Goal: Transaction & Acquisition: Purchase product/service

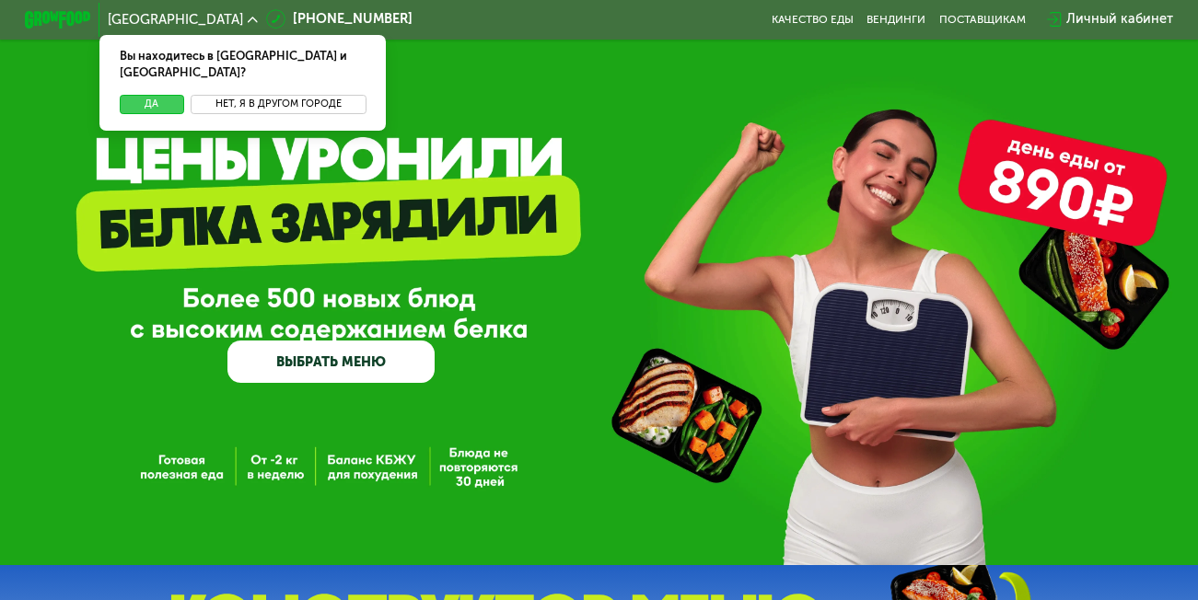
drag, startPoint x: 122, startPoint y: 86, endPoint x: 319, endPoint y: 96, distance: 197.3
click at [122, 95] on button "Да" at bounding box center [152, 105] width 64 height 20
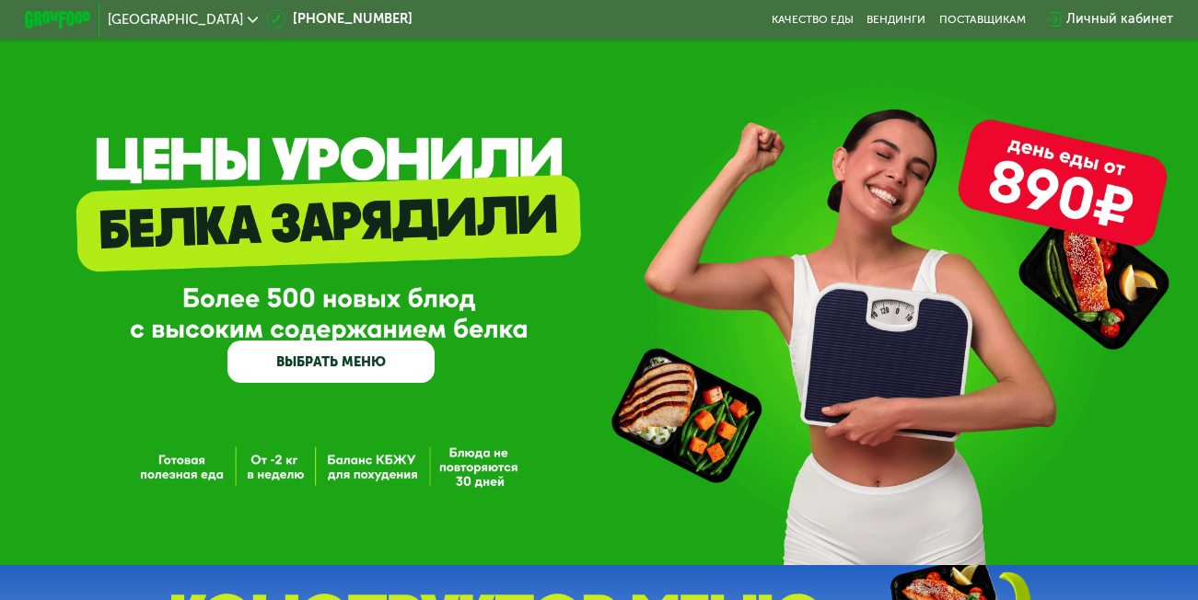
click at [248, 22] on use at bounding box center [253, 20] width 10 height 6
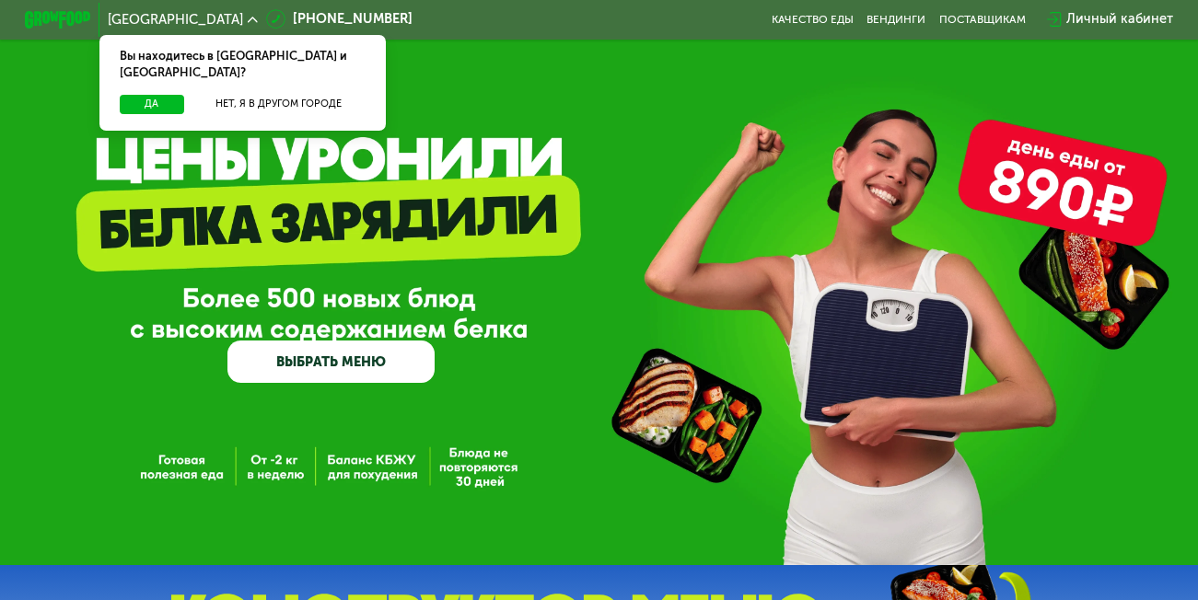
click at [463, 74] on div "GrowFood — доставка правильного питания ВЫБРАТЬ МЕНЮ" at bounding box center [599, 282] width 1198 height 565
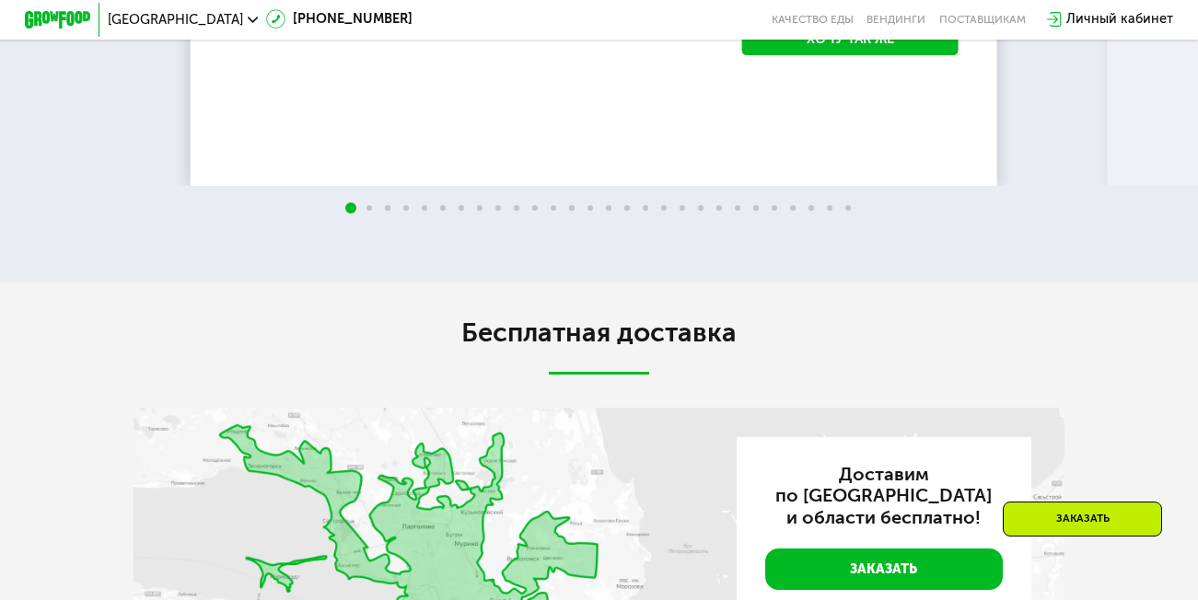
scroll to position [2946, 0]
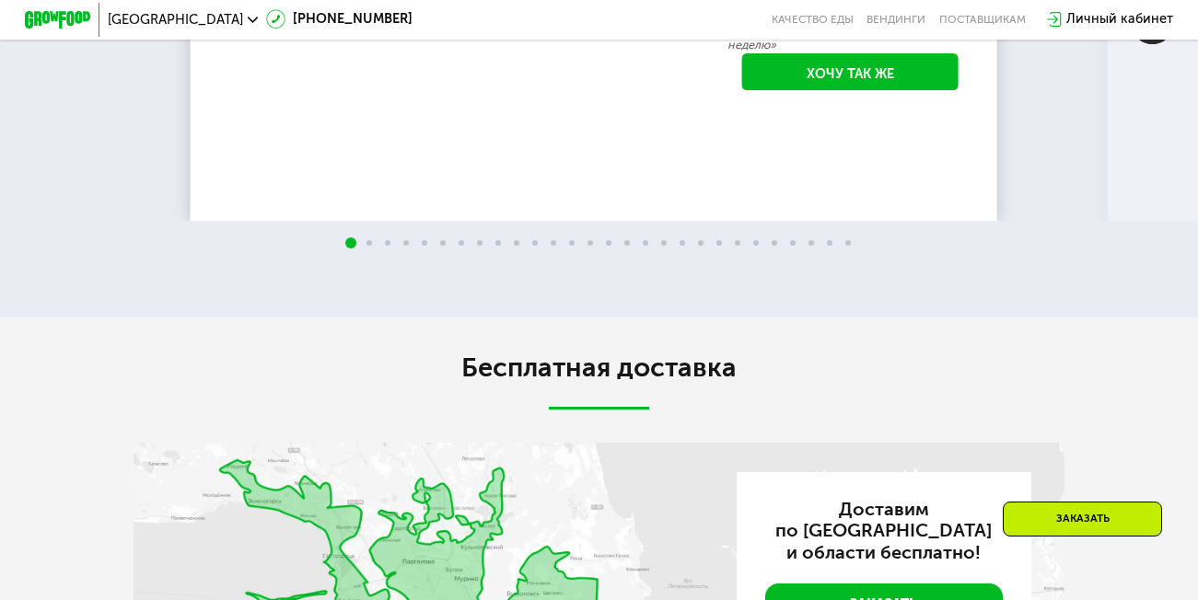
click at [1160, 44] on img at bounding box center [1152, 23] width 41 height 41
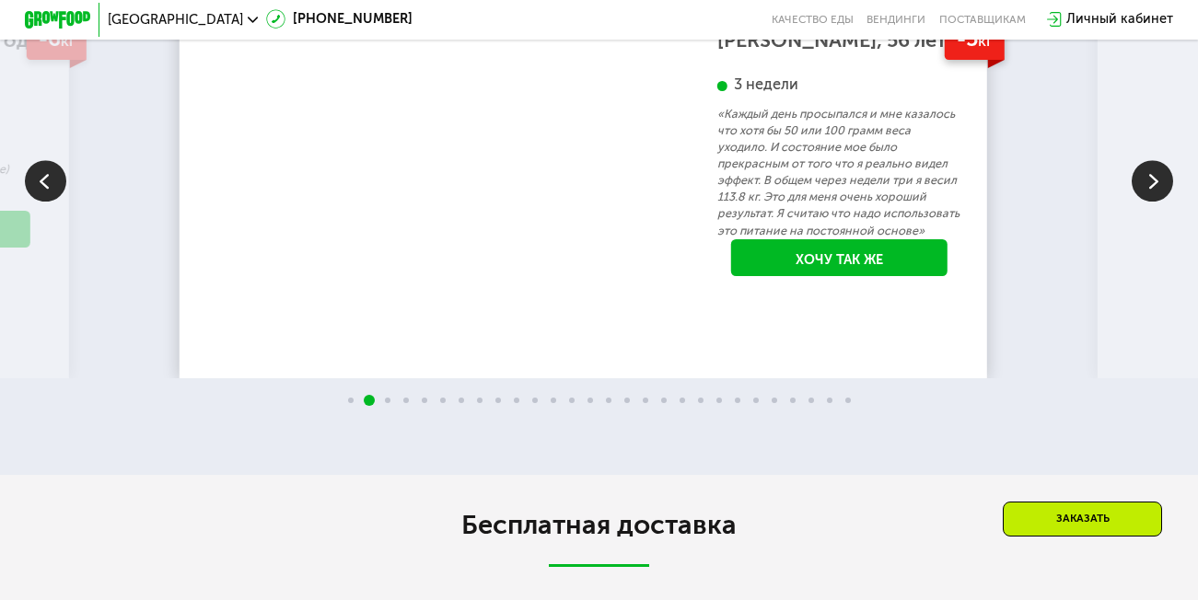
scroll to position [2762, 0]
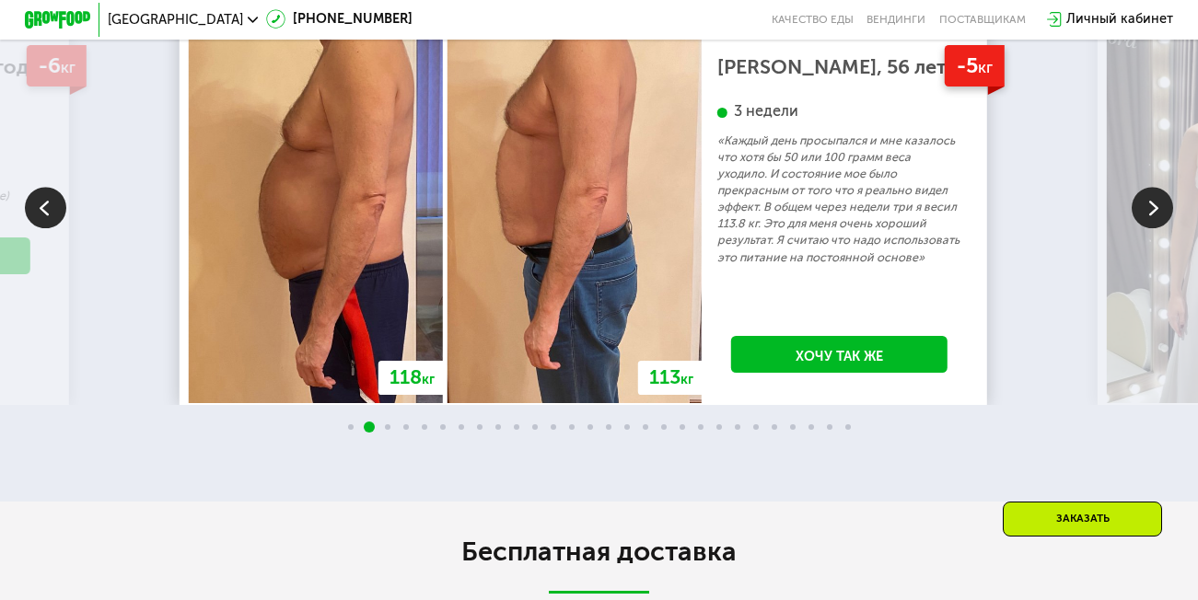
click at [1156, 228] on img at bounding box center [1152, 207] width 41 height 41
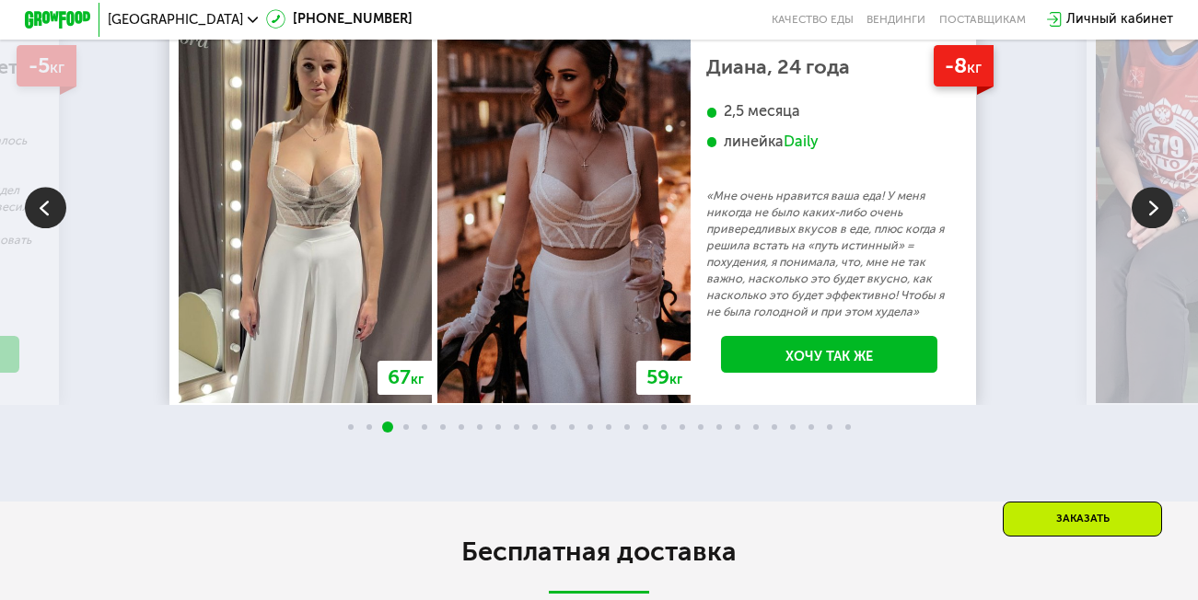
click at [1156, 228] on img at bounding box center [1152, 207] width 41 height 41
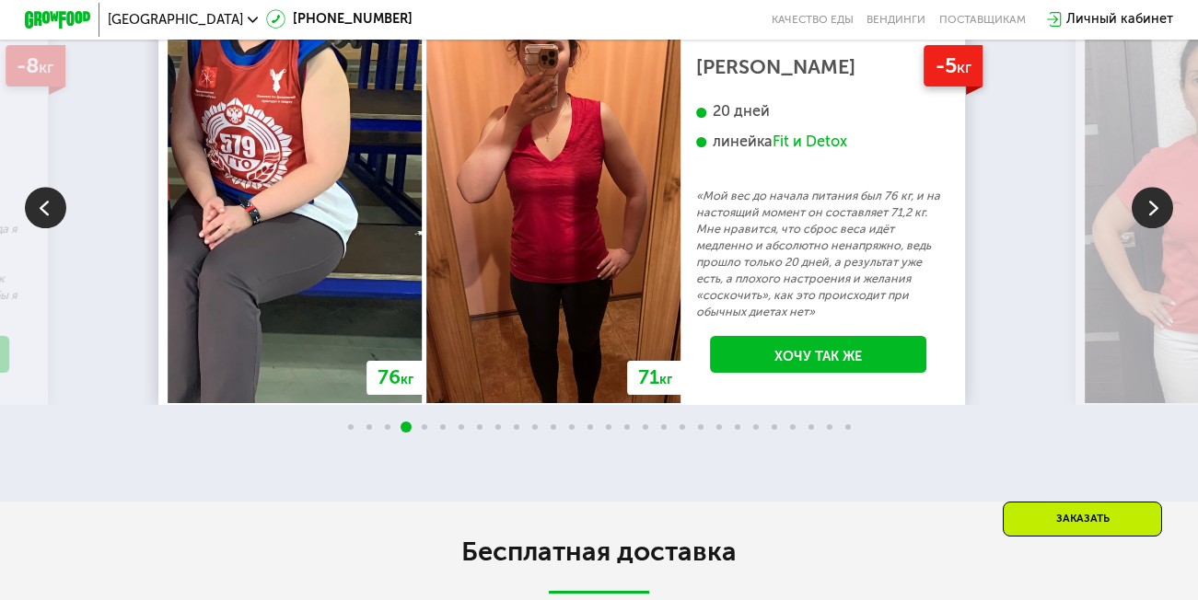
click at [1156, 228] on img at bounding box center [1152, 207] width 41 height 41
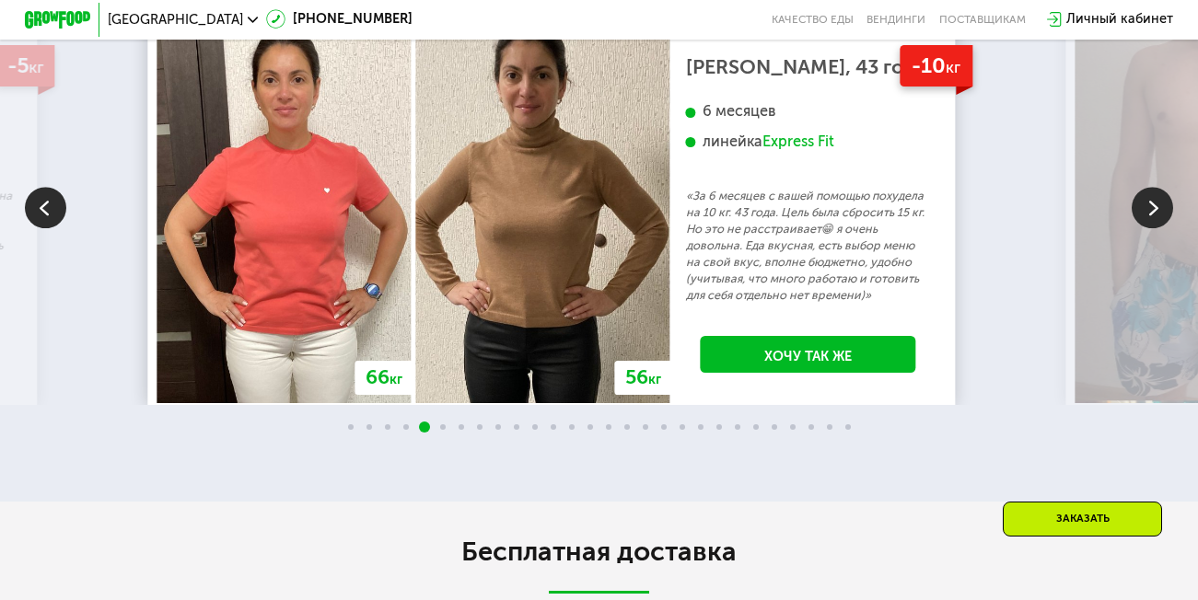
click at [1156, 228] on img at bounding box center [1152, 207] width 41 height 41
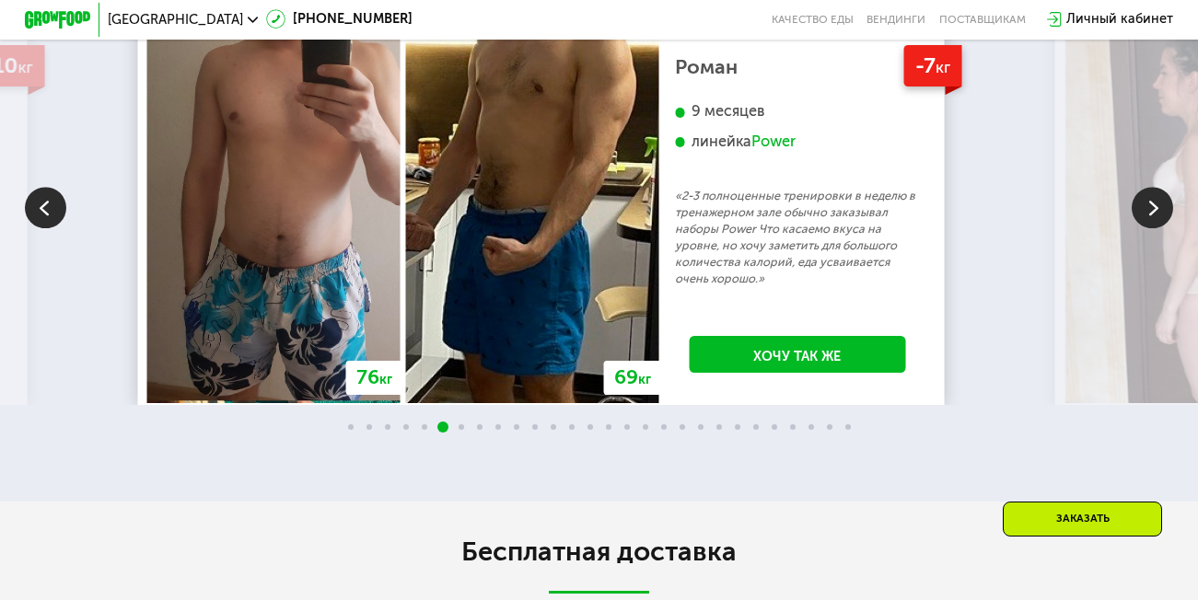
click at [1156, 228] on img at bounding box center [1152, 207] width 41 height 41
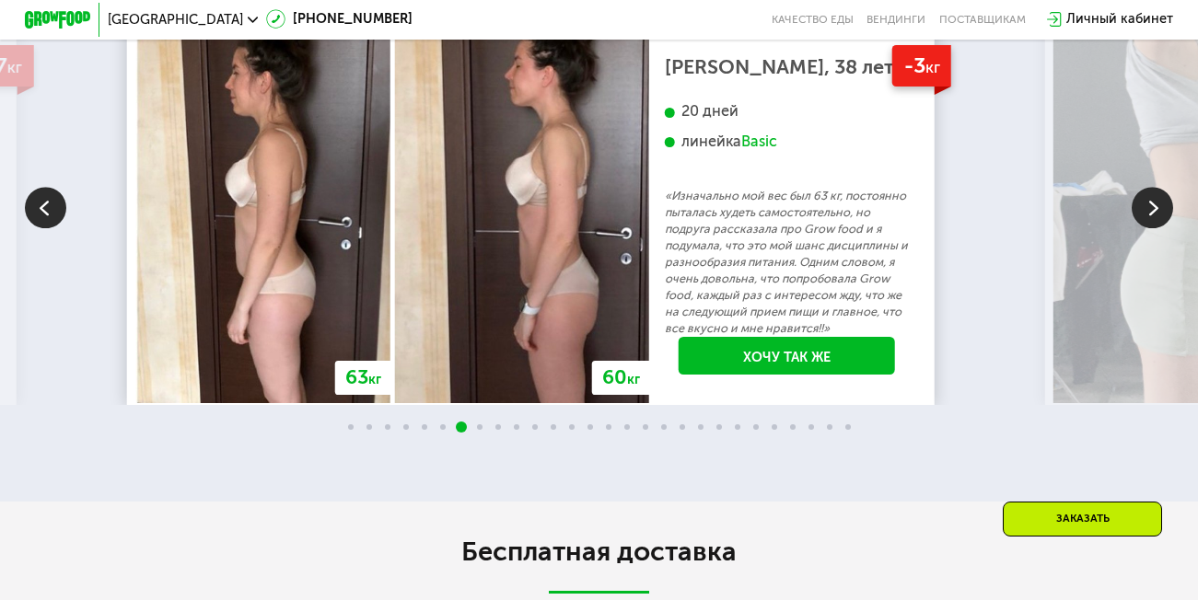
click at [1156, 228] on img at bounding box center [1152, 207] width 41 height 41
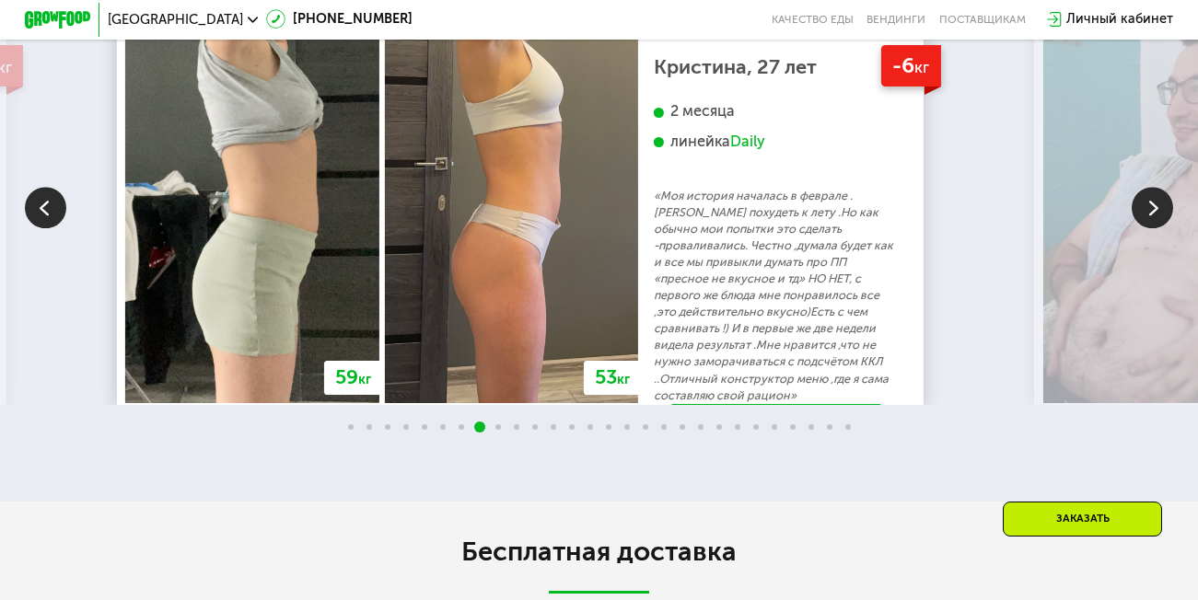
click at [1156, 228] on img at bounding box center [1152, 207] width 41 height 41
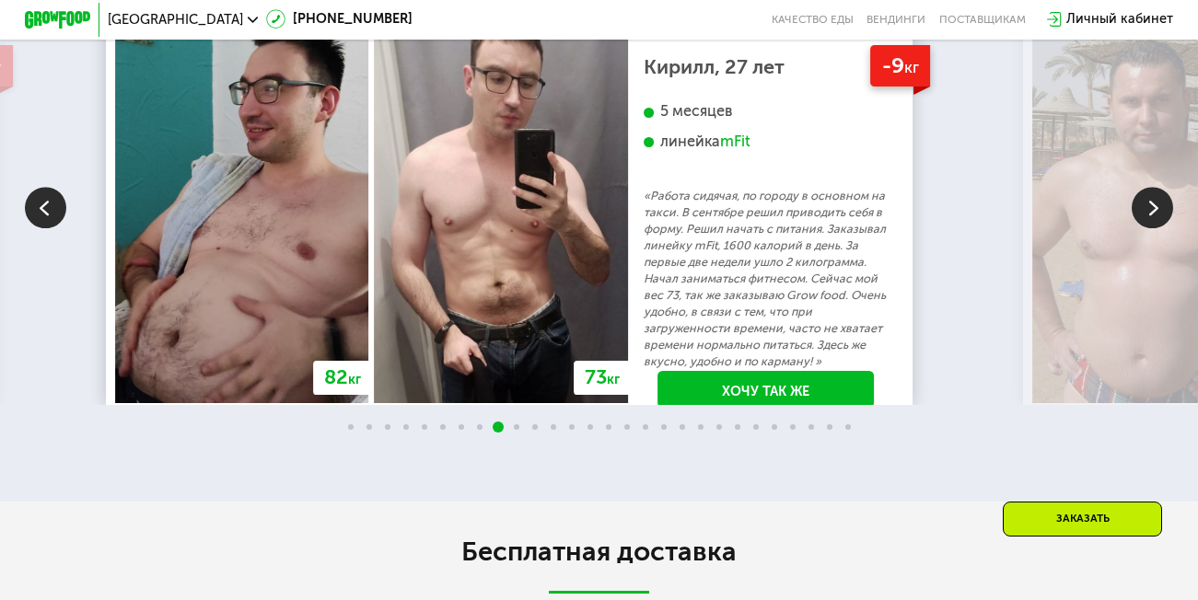
click at [1156, 228] on img at bounding box center [1152, 207] width 41 height 41
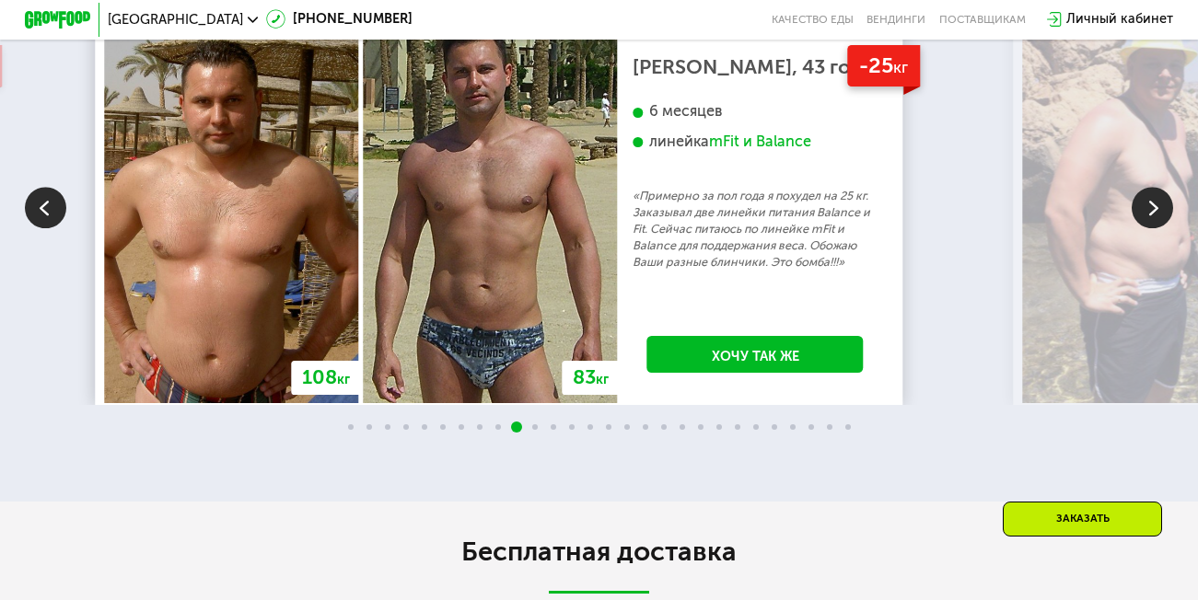
click at [1156, 228] on img at bounding box center [1152, 207] width 41 height 41
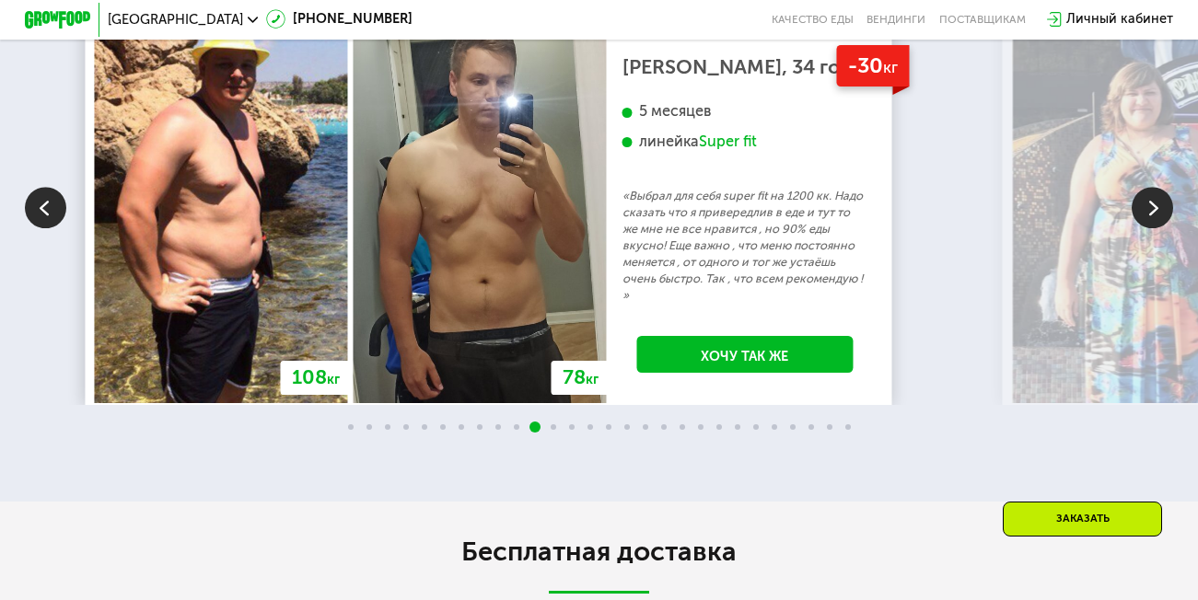
click at [1146, 228] on img at bounding box center [1152, 207] width 41 height 41
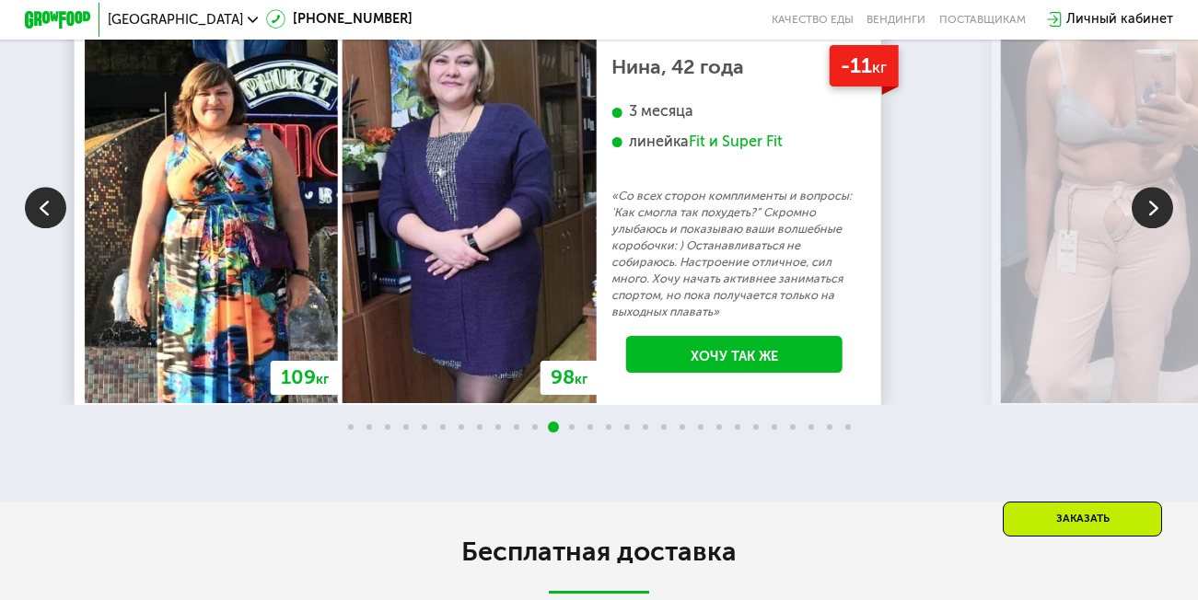
click at [1146, 228] on img at bounding box center [1152, 207] width 41 height 41
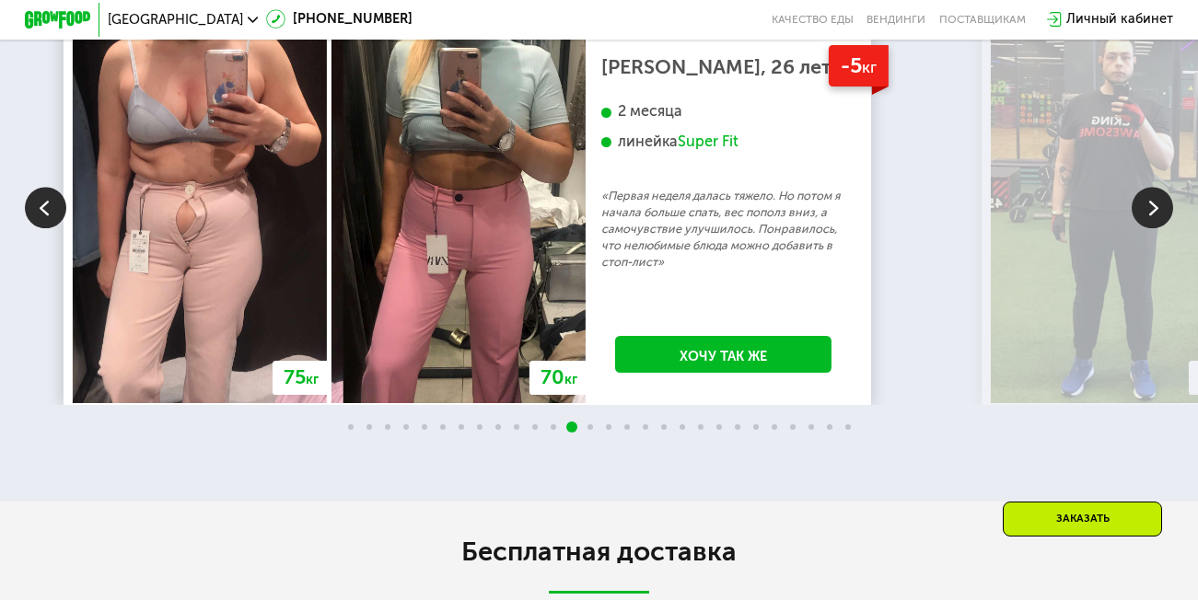
click at [1146, 228] on img at bounding box center [1152, 207] width 41 height 41
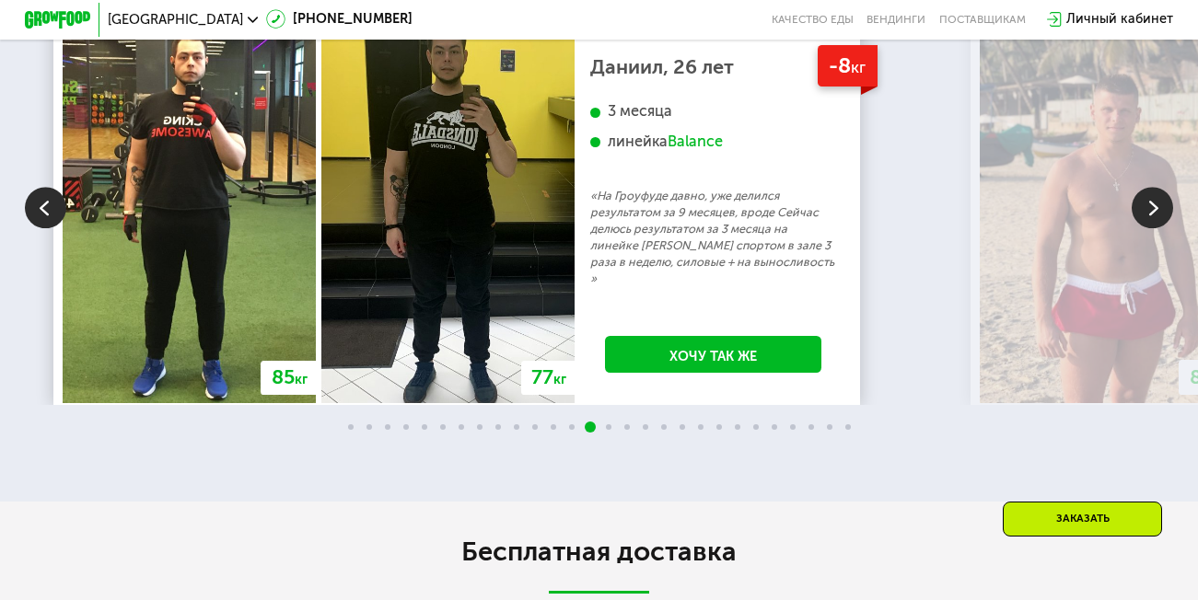
click at [1146, 228] on img at bounding box center [1152, 207] width 41 height 41
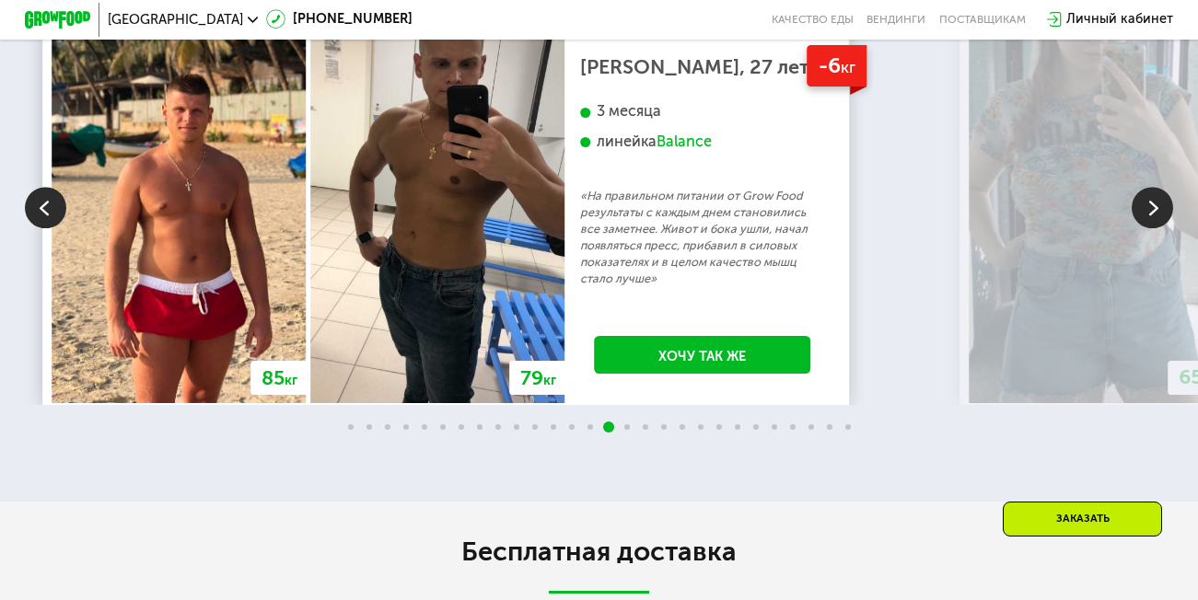
click at [1146, 228] on img at bounding box center [1152, 207] width 41 height 41
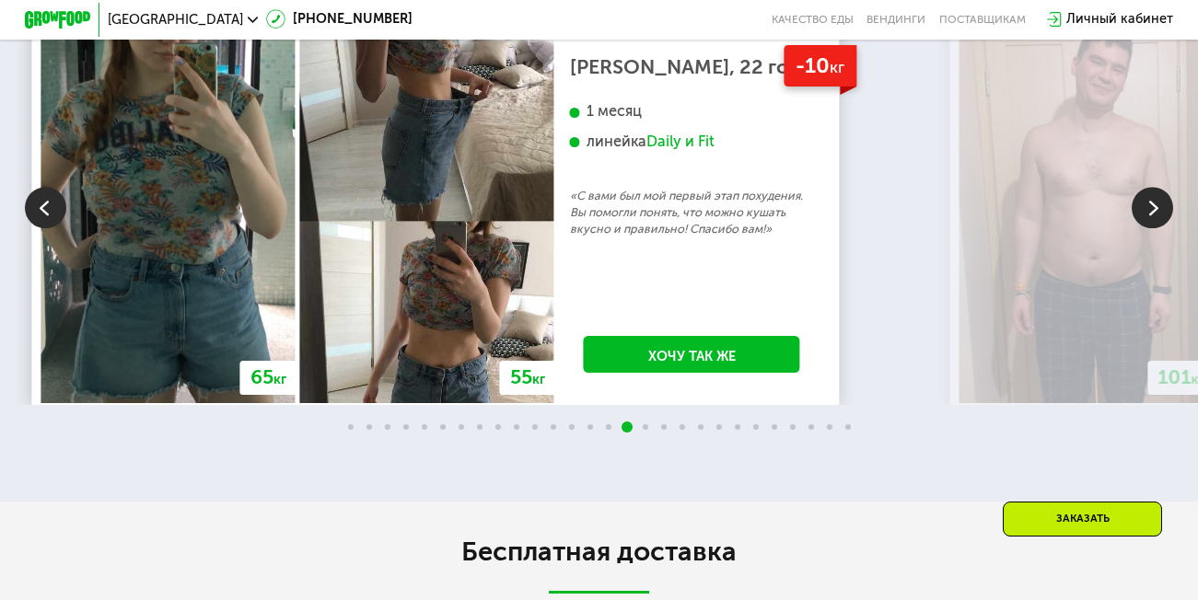
click at [1146, 228] on img at bounding box center [1152, 207] width 41 height 41
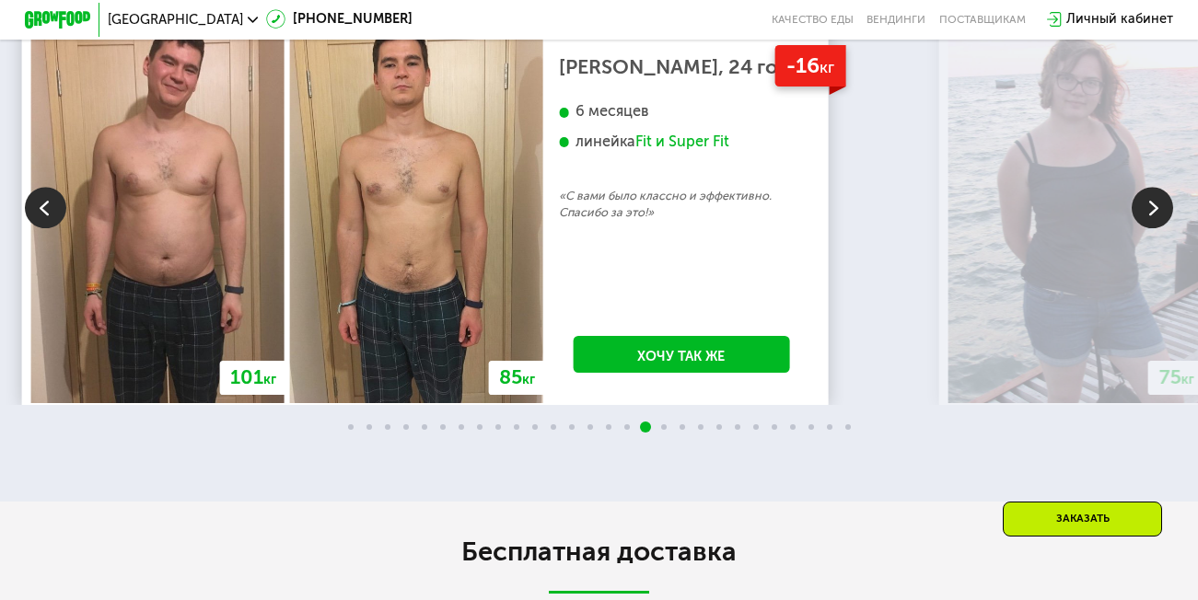
click at [1146, 228] on img at bounding box center [1152, 207] width 41 height 41
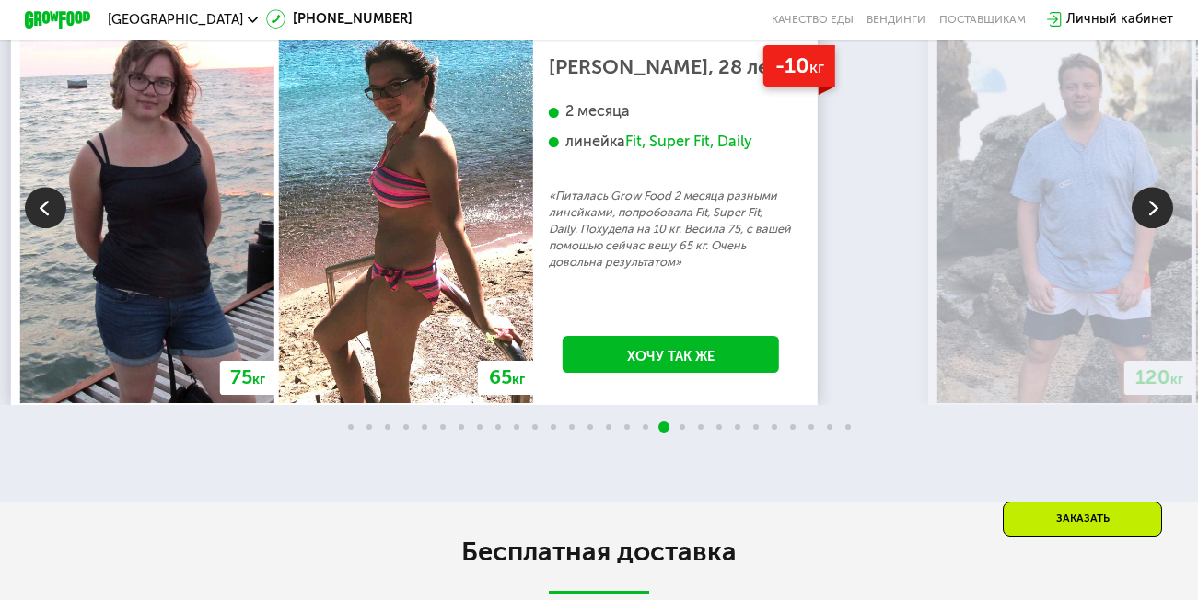
click at [1146, 228] on img at bounding box center [1152, 207] width 41 height 41
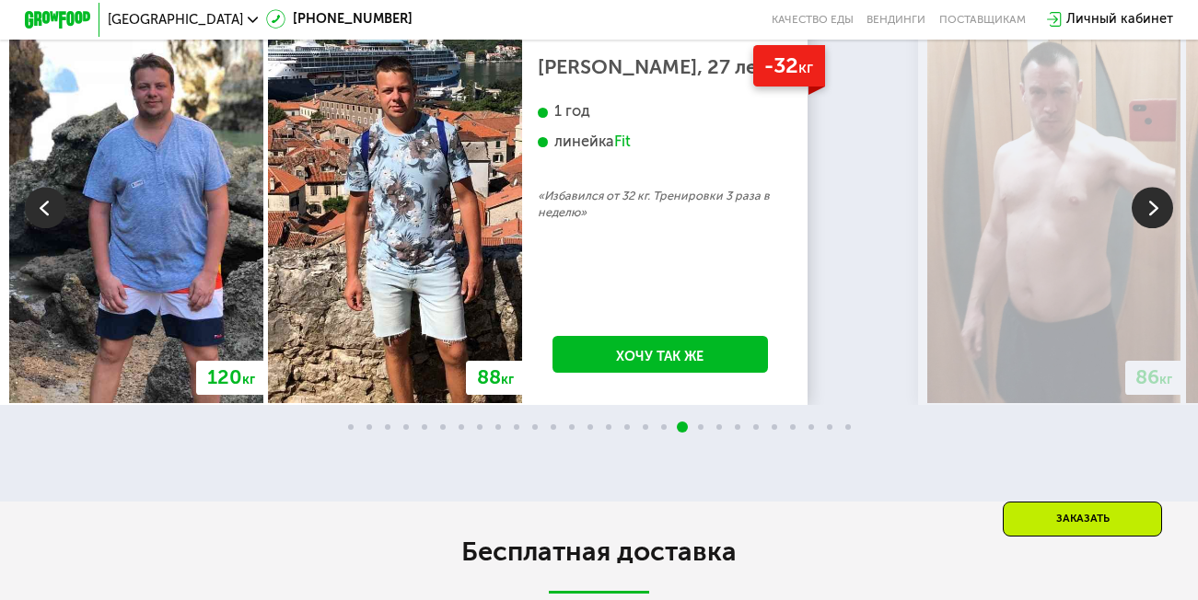
click at [1146, 228] on img at bounding box center [1152, 207] width 41 height 41
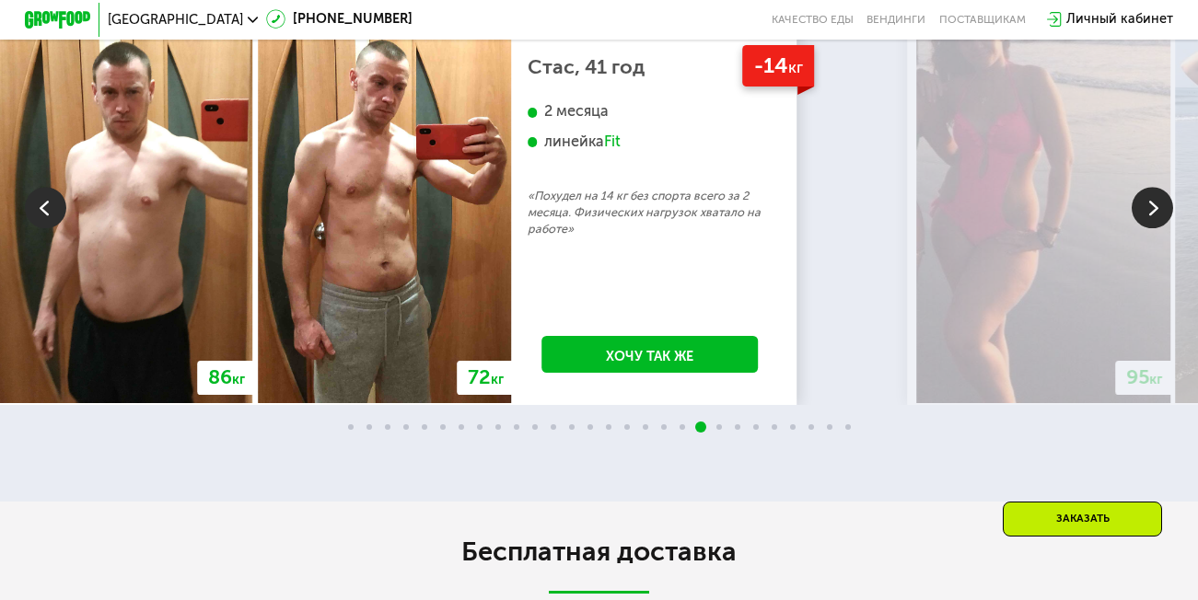
click at [1147, 228] on img at bounding box center [1152, 207] width 41 height 41
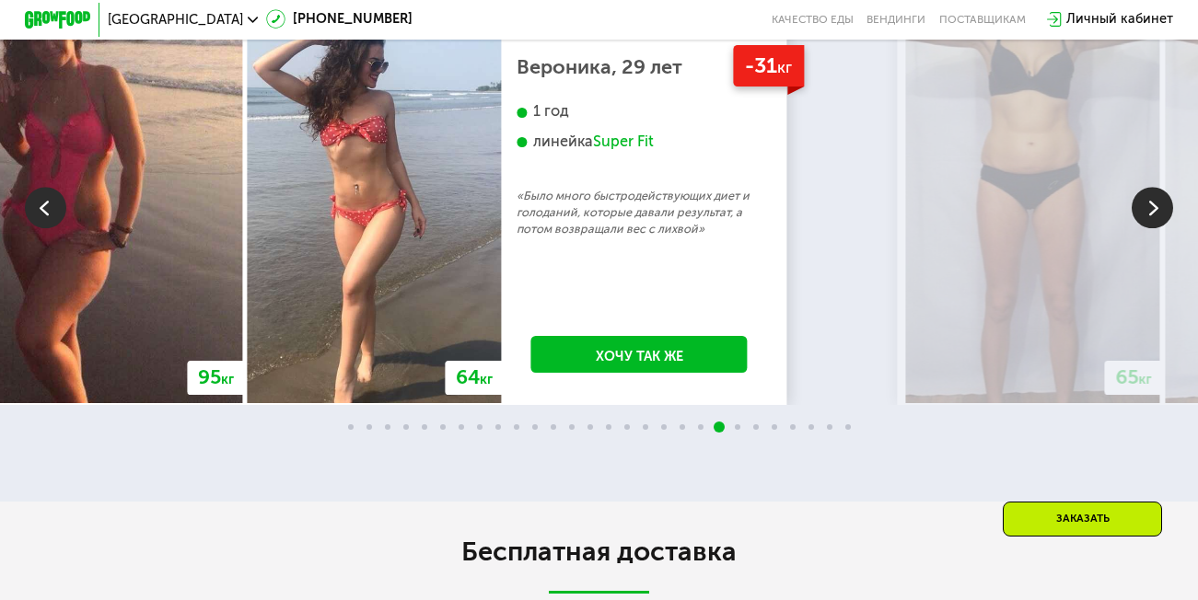
click at [1147, 228] on img at bounding box center [1152, 207] width 41 height 41
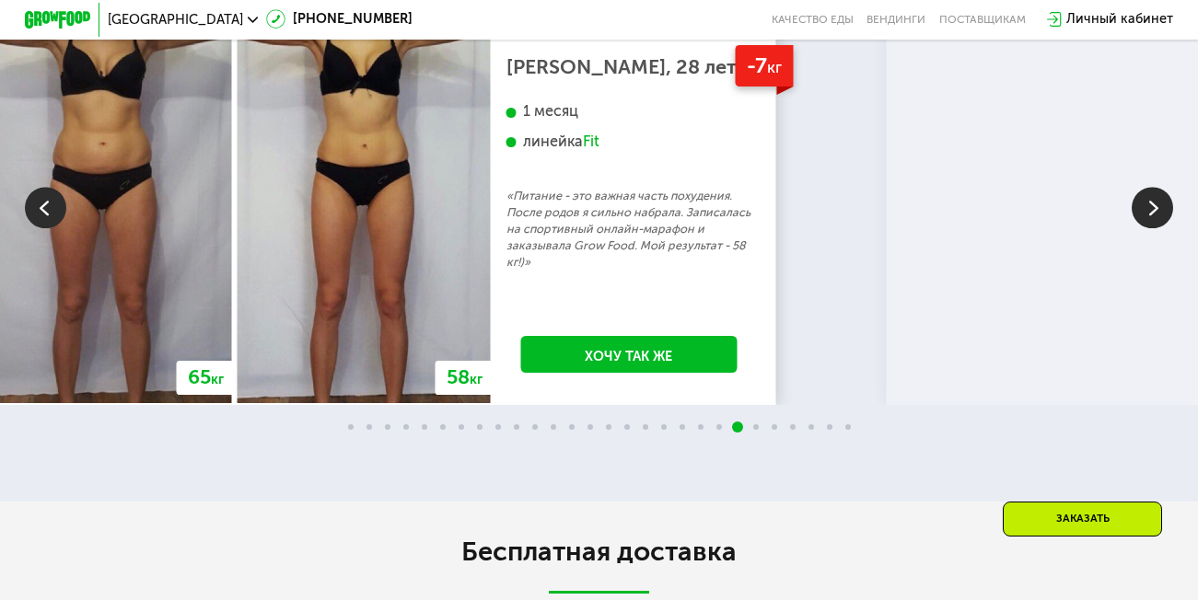
click at [1147, 228] on img at bounding box center [1152, 207] width 41 height 41
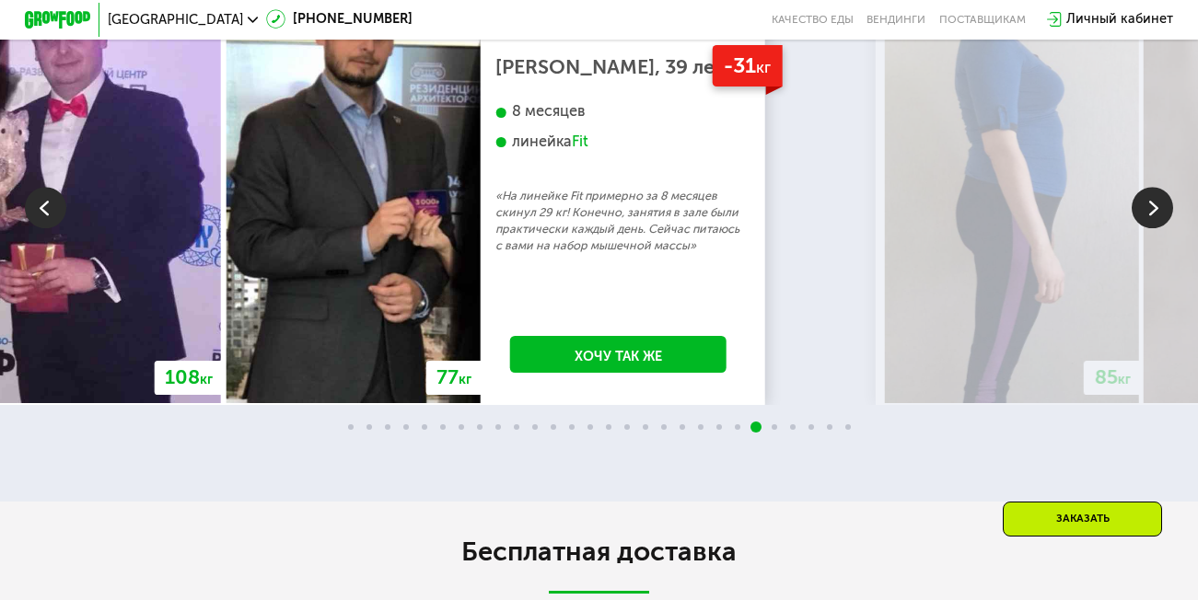
click at [1147, 228] on img at bounding box center [1152, 207] width 41 height 41
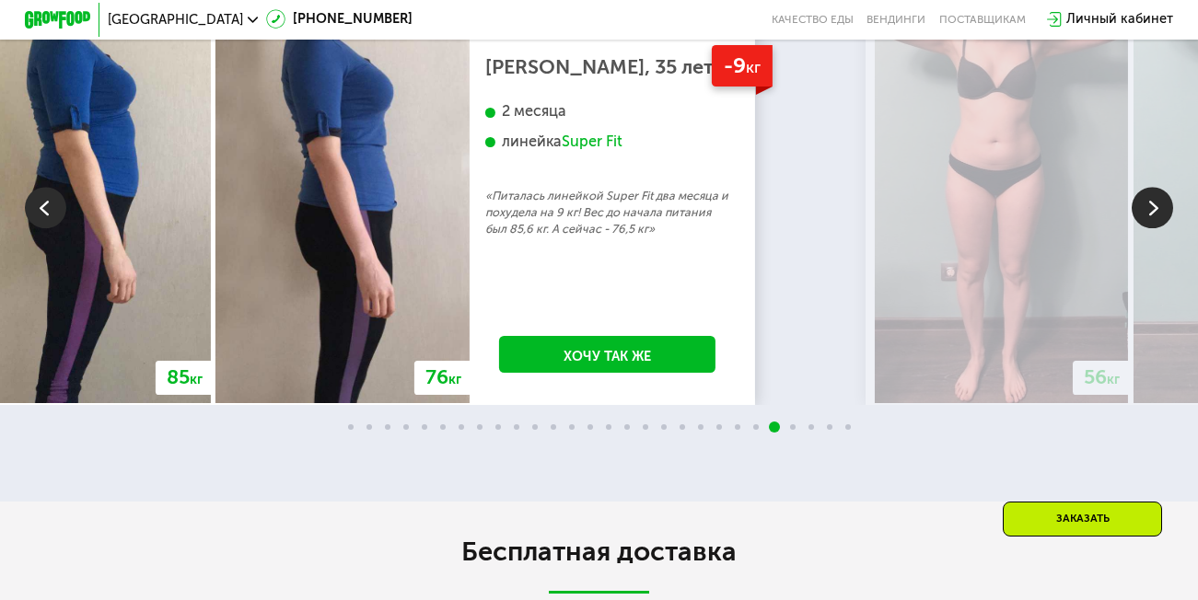
click at [1147, 228] on img at bounding box center [1152, 207] width 41 height 41
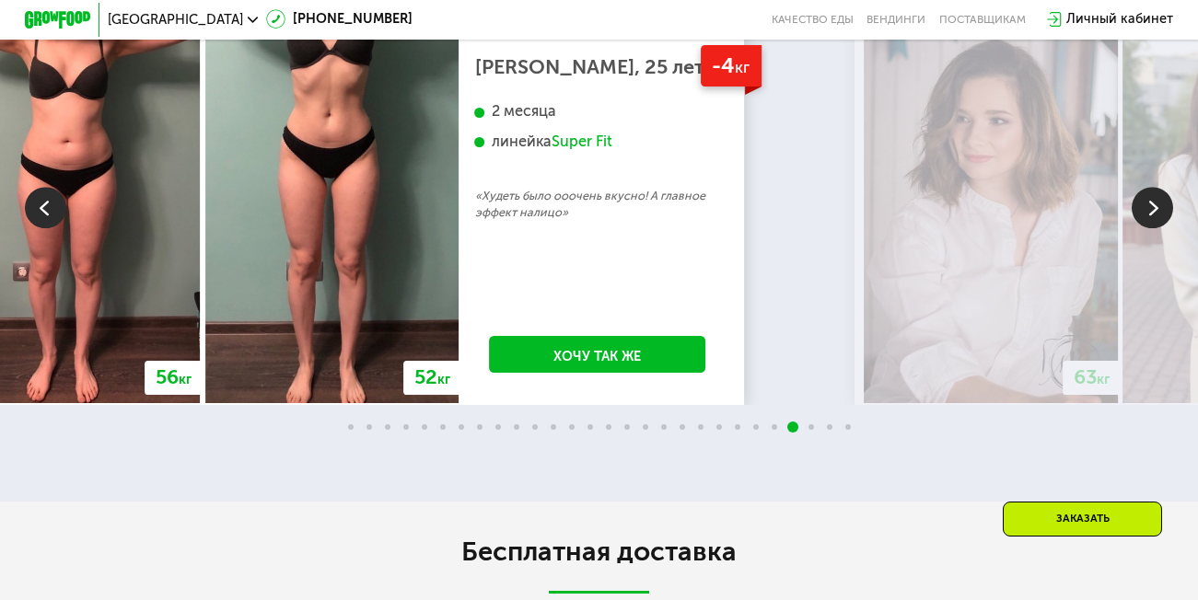
click at [1147, 228] on img at bounding box center [1152, 207] width 41 height 41
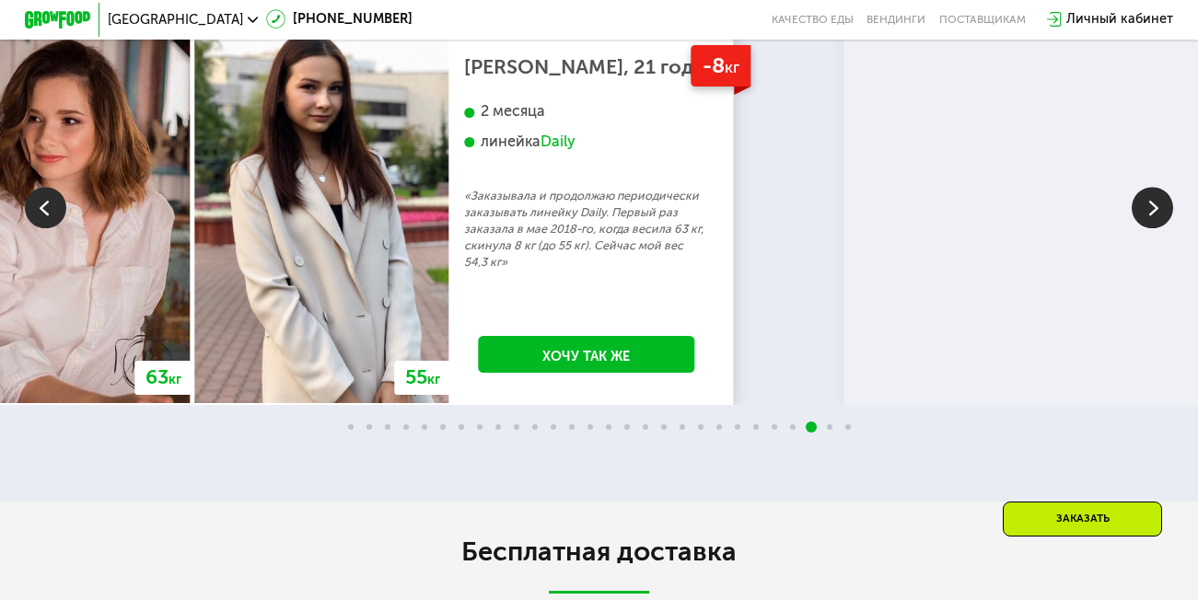
click at [1147, 228] on img at bounding box center [1152, 207] width 41 height 41
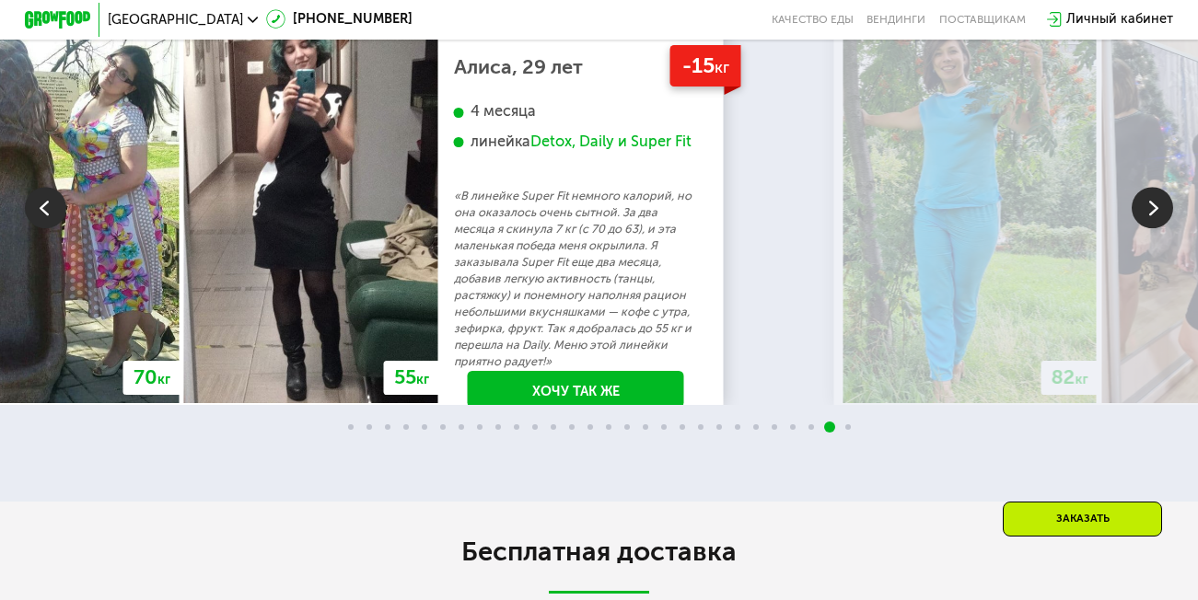
click at [1147, 228] on img at bounding box center [1152, 207] width 41 height 41
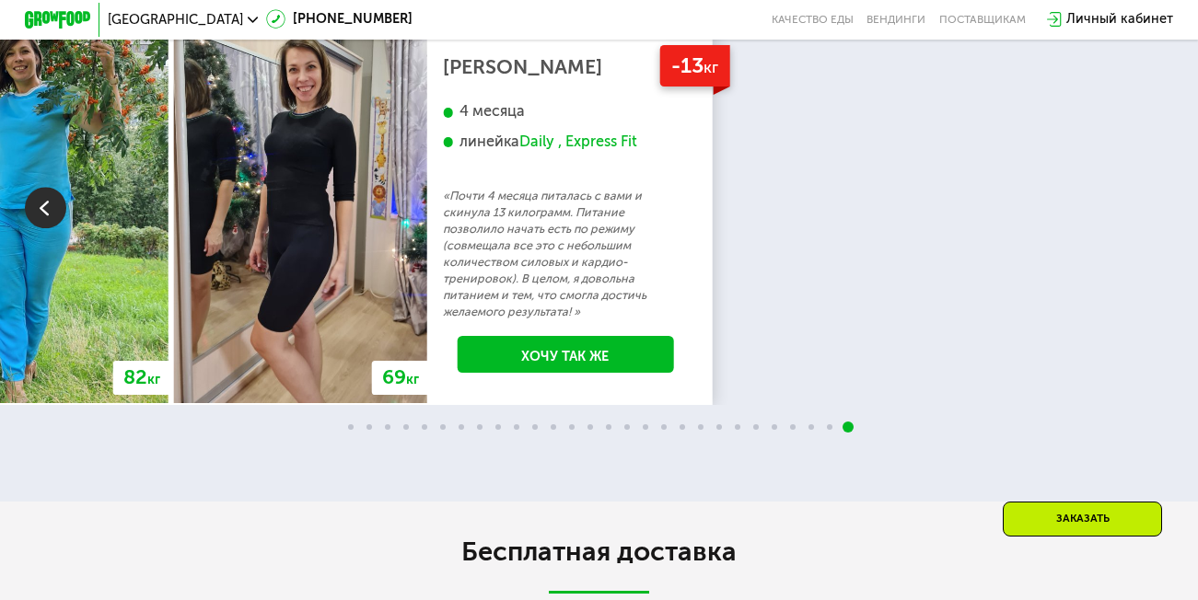
click at [1147, 377] on div "70 кг 64 кг -6 кг Екатерина, 31 год 3 месяца линейка Fit, Super Fit «Питалась т…" at bounding box center [599, 207] width 1198 height 396
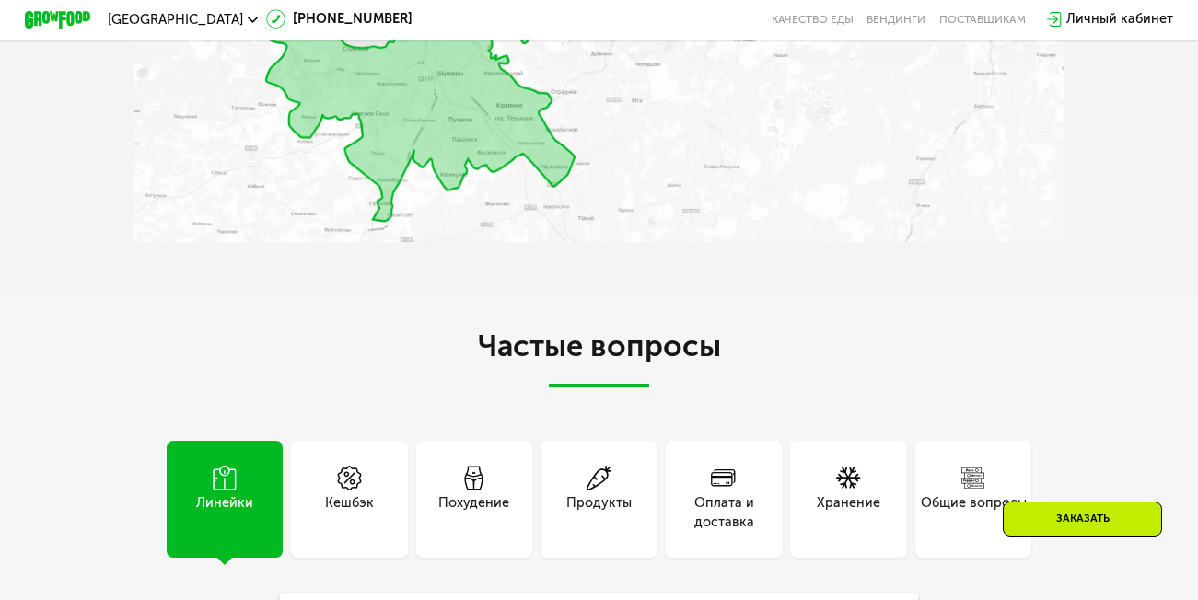
scroll to position [3591, 0]
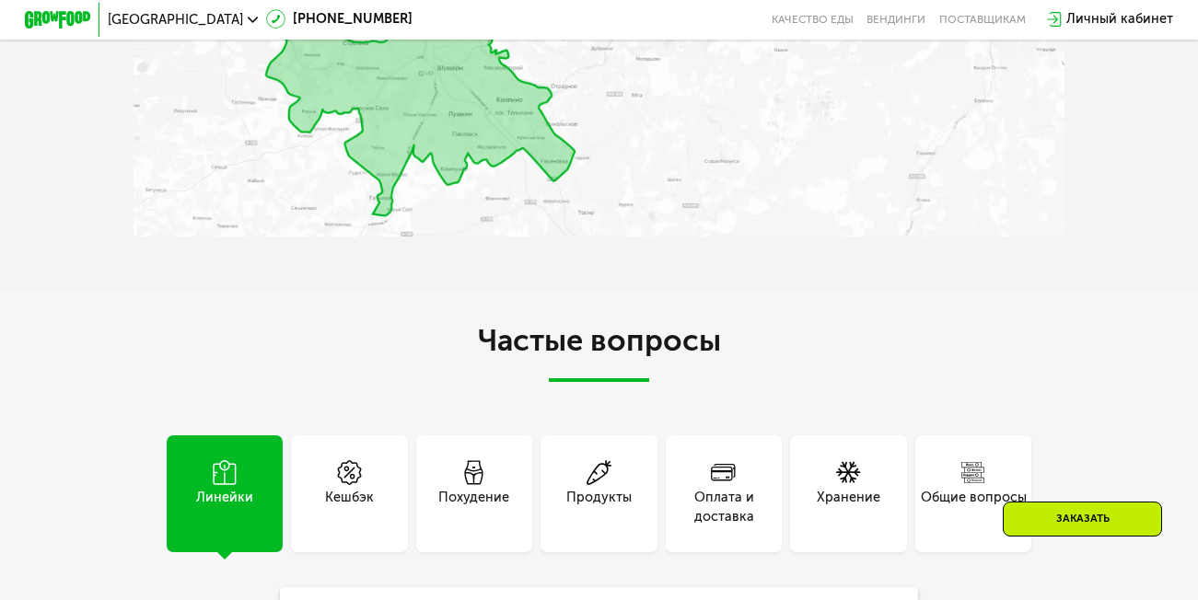
click at [448, 236] on img at bounding box center [600, 16] width 932 height 437
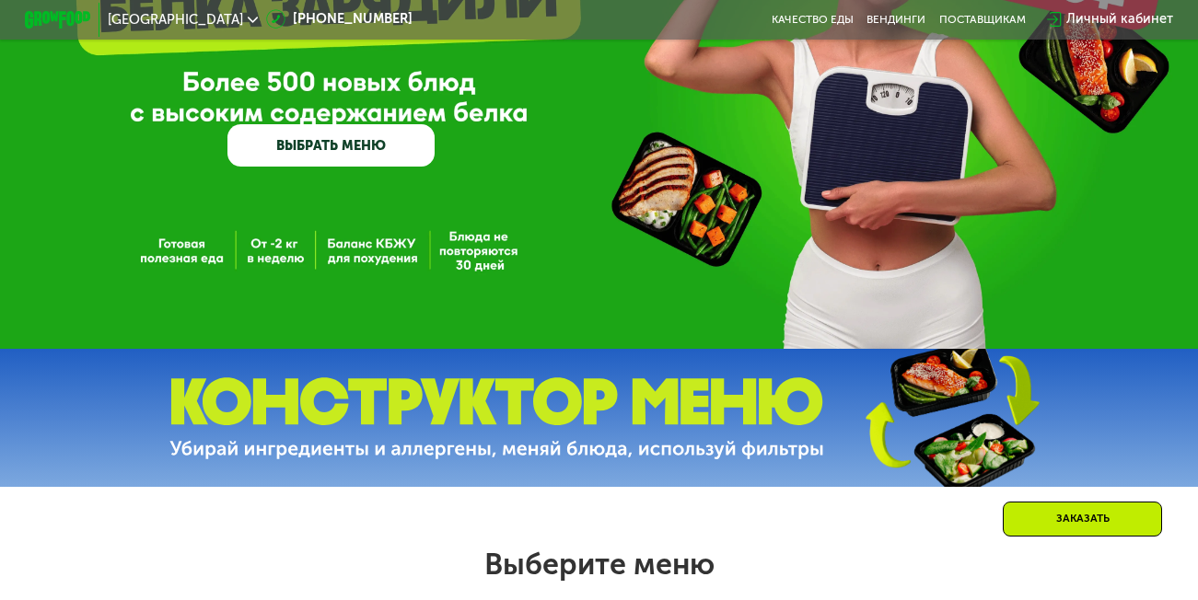
scroll to position [0, 0]
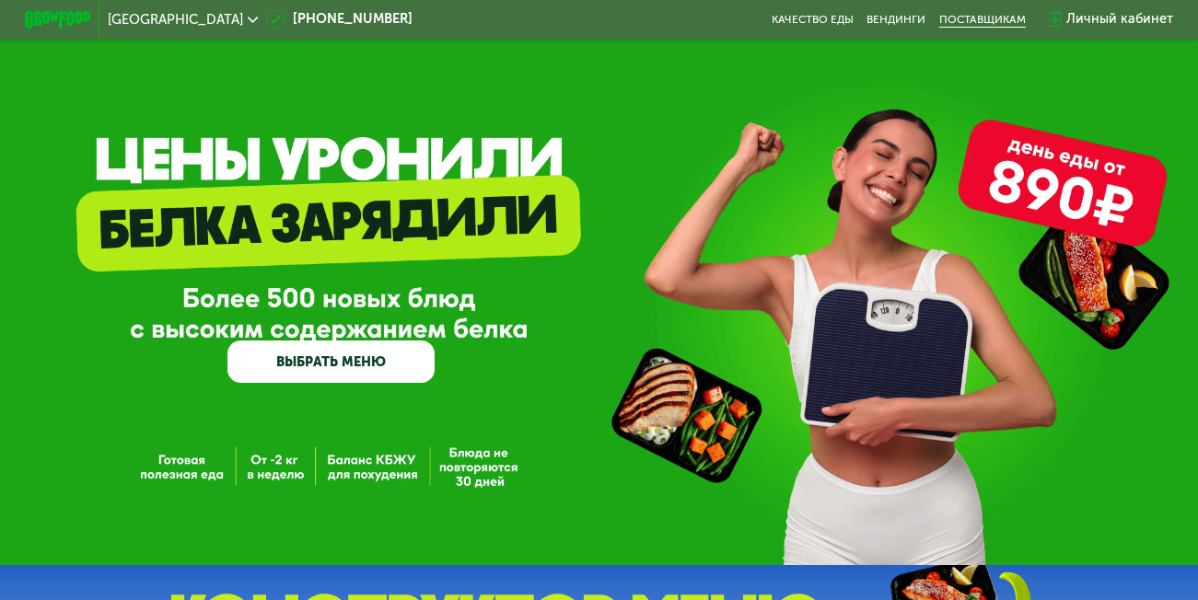
click at [981, 17] on div "поставщикам" at bounding box center [982, 19] width 87 height 13
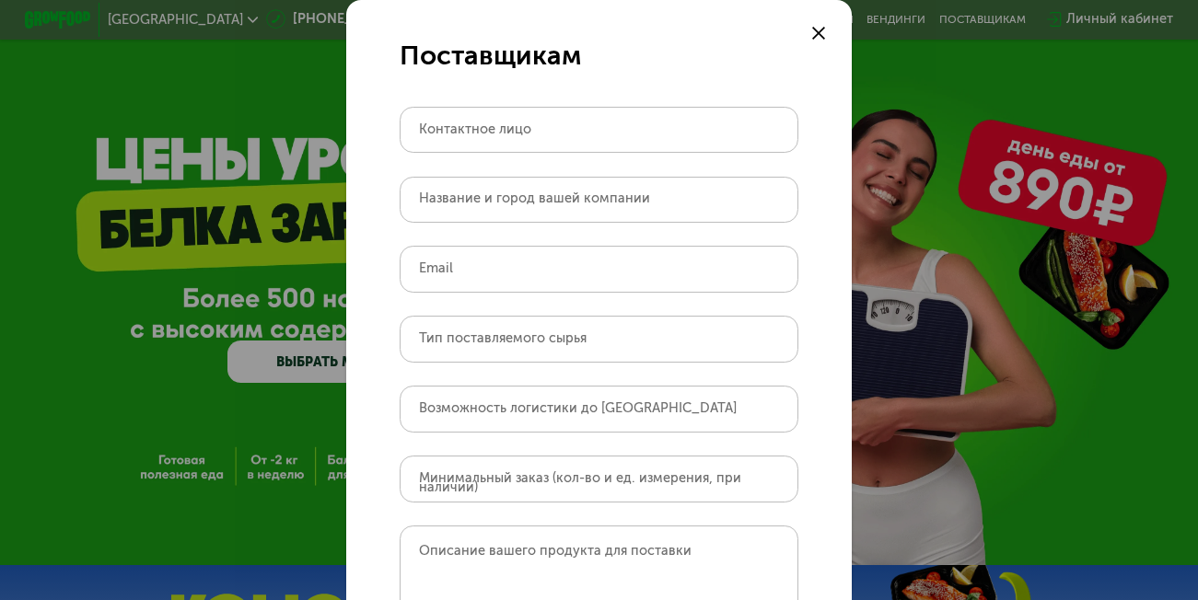
click at [812, 30] on icon at bounding box center [818, 33] width 13 height 13
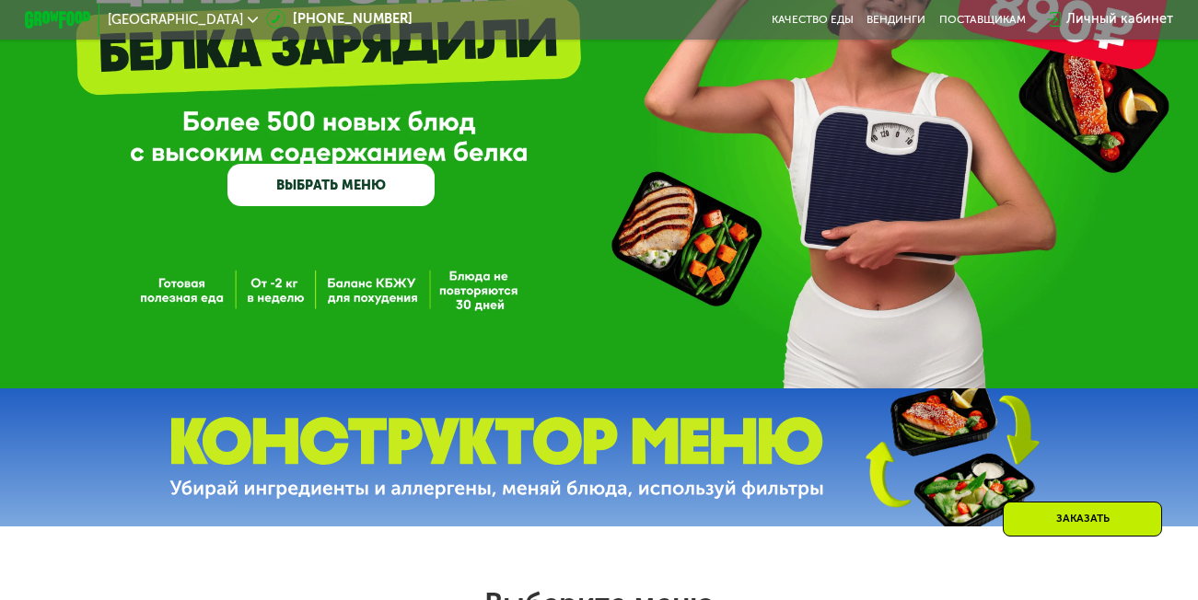
scroll to position [184, 0]
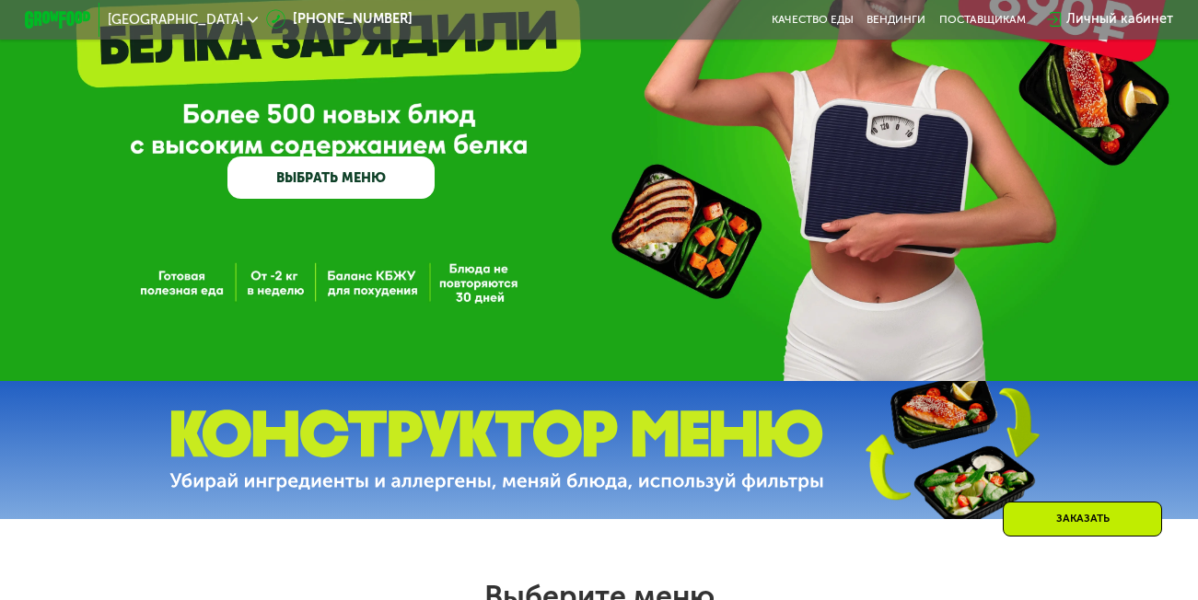
click at [307, 182] on link "ВЫБРАТЬ МЕНЮ" at bounding box center [330, 177] width 207 height 41
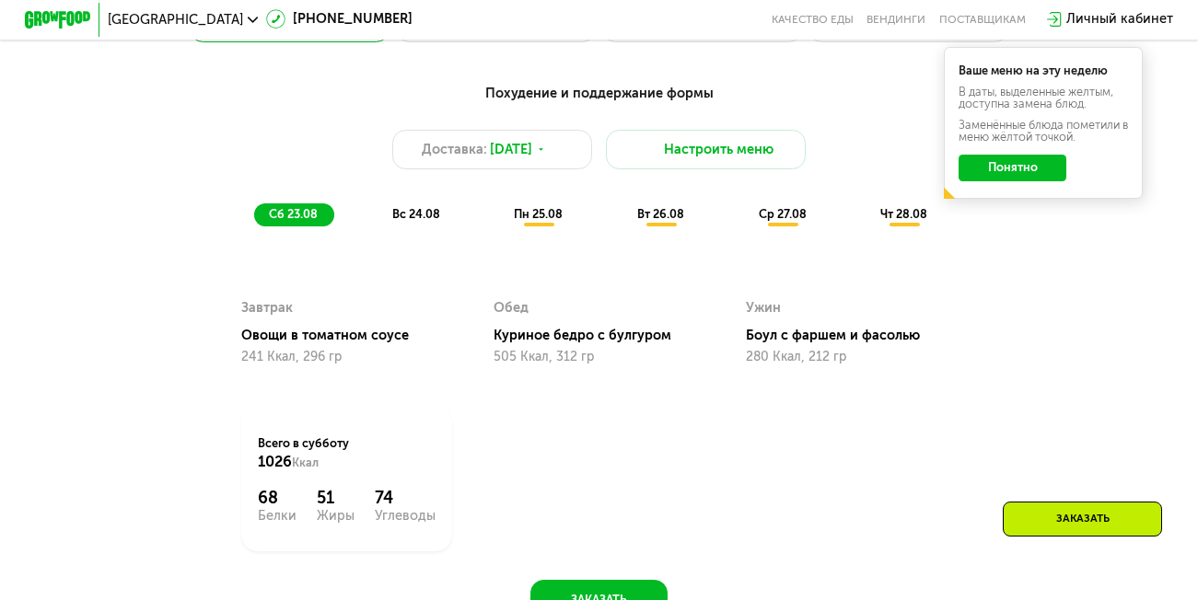
scroll to position [921, 0]
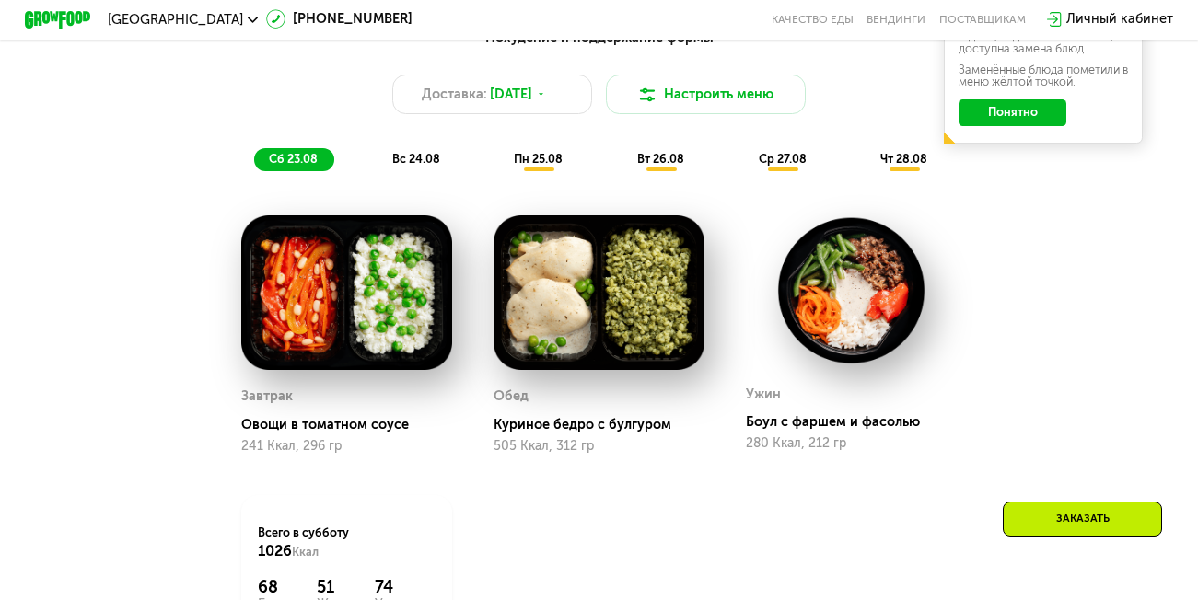
click at [403, 166] on span "вс 24.08" at bounding box center [416, 159] width 48 height 14
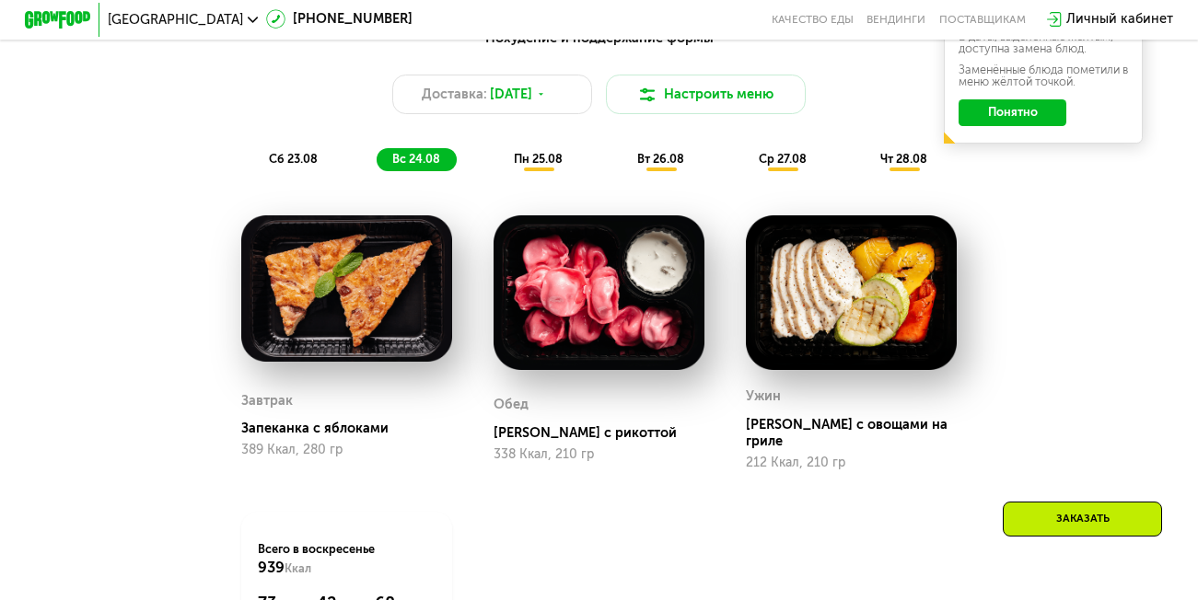
click at [541, 166] on span "пн 25.08" at bounding box center [538, 159] width 49 height 14
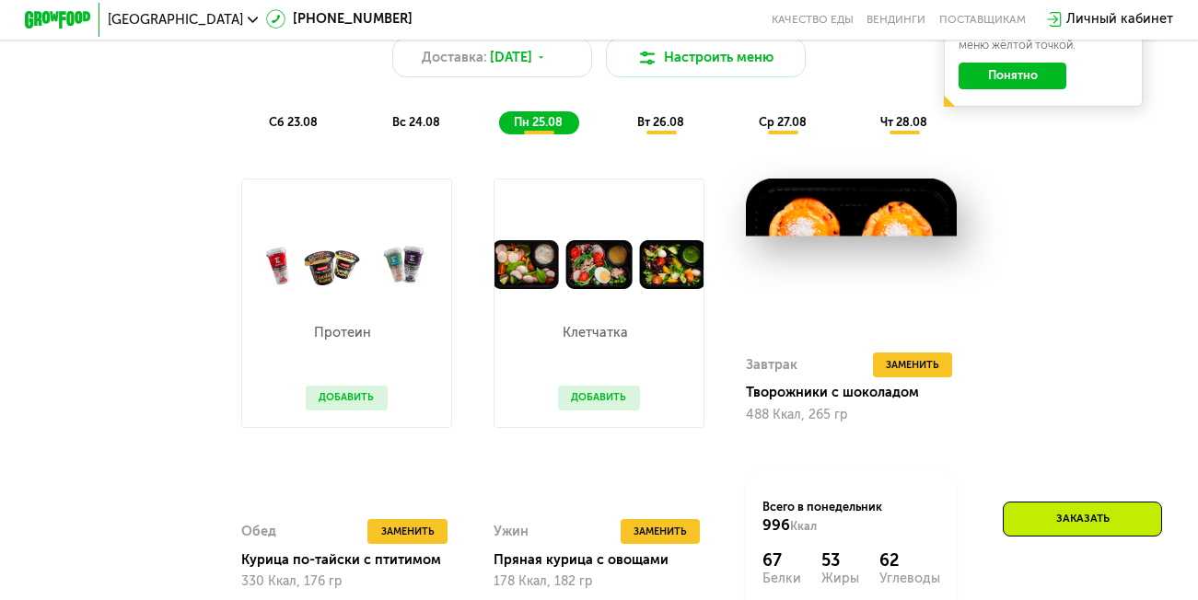
scroll to position [829, 0]
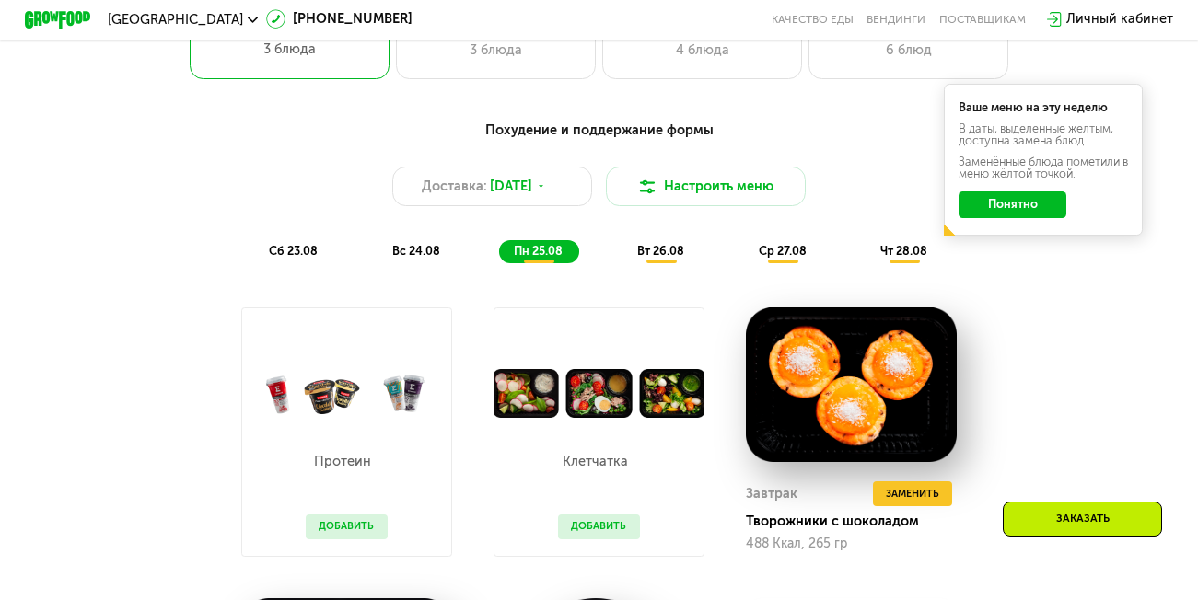
click at [657, 258] on span "вт 26.08" at bounding box center [660, 251] width 47 height 14
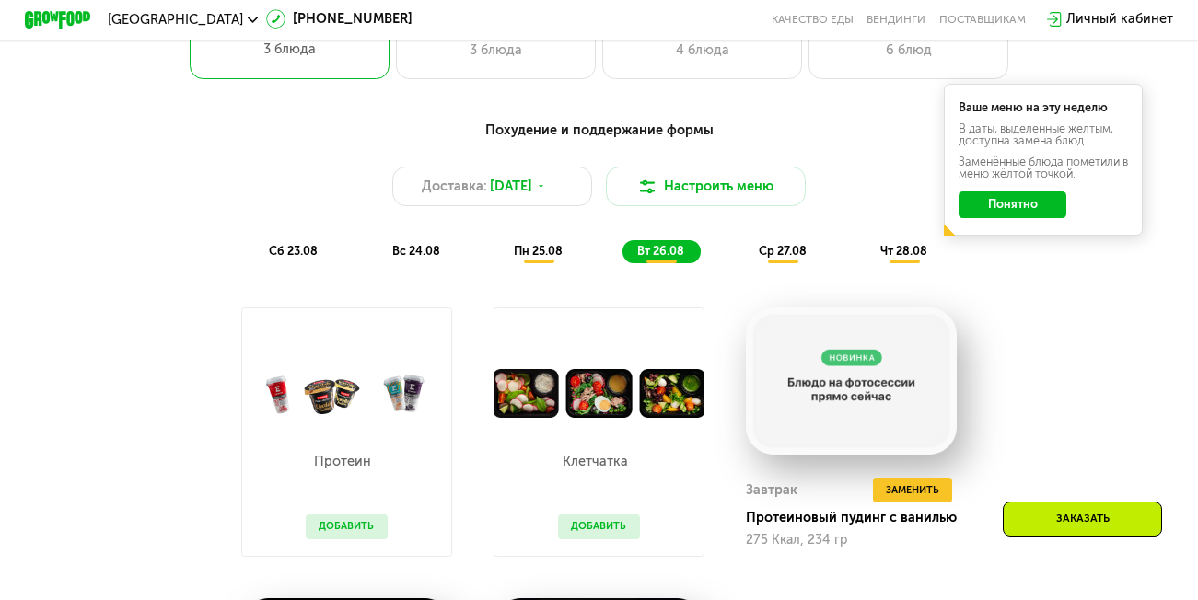
click at [772, 258] on span "ср 27.08" at bounding box center [783, 251] width 48 height 14
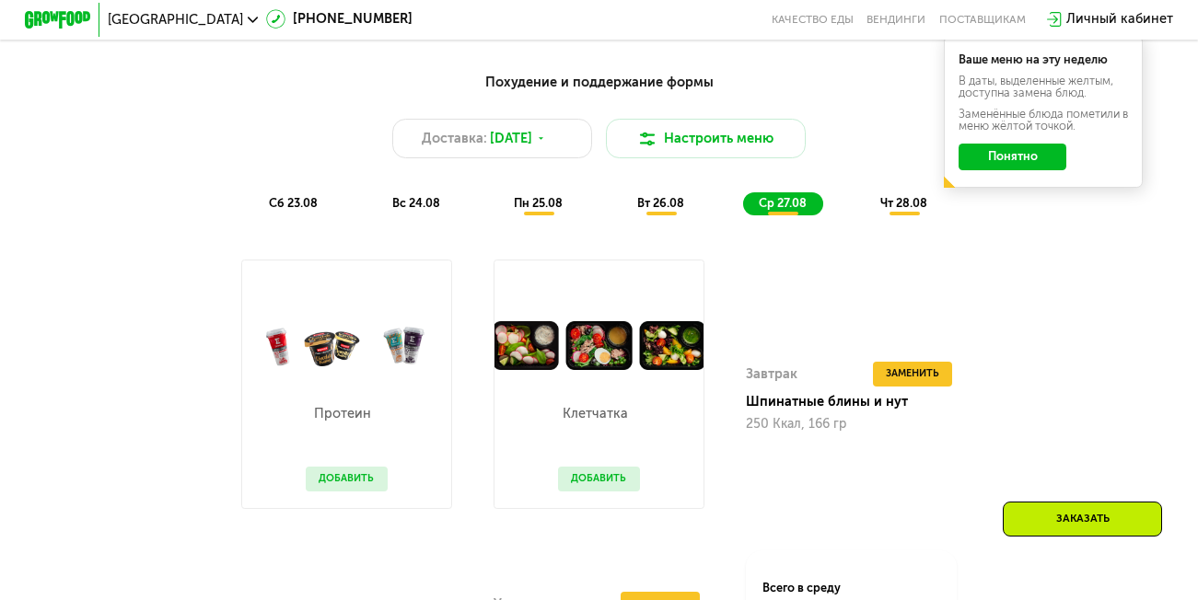
scroll to position [921, 0]
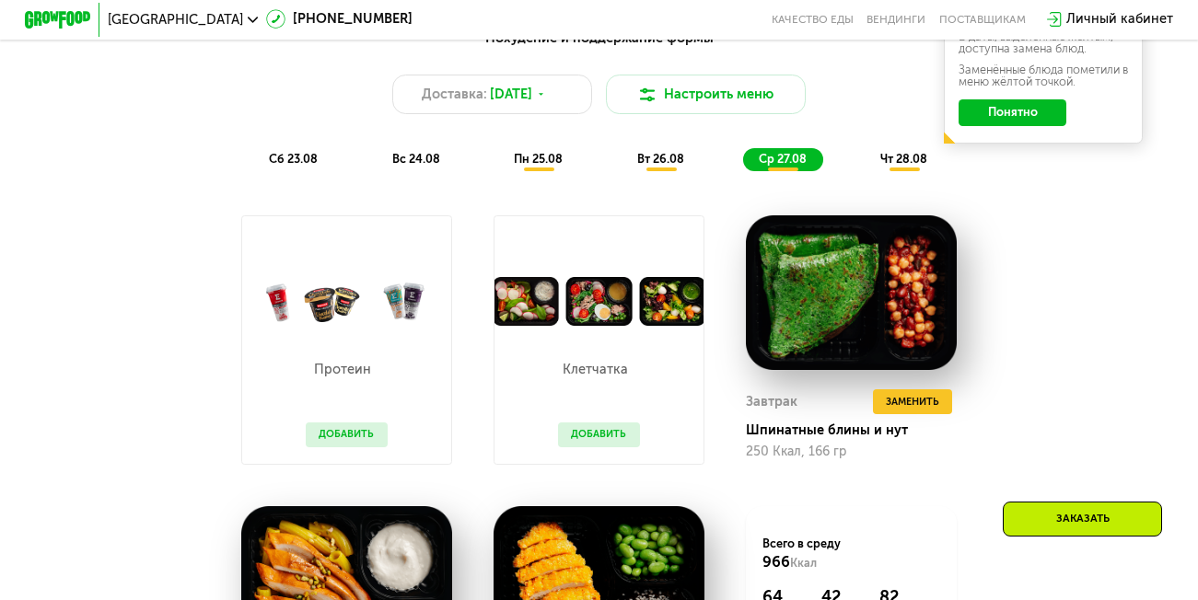
click at [902, 165] on span "чт 28.08" at bounding box center [903, 159] width 47 height 14
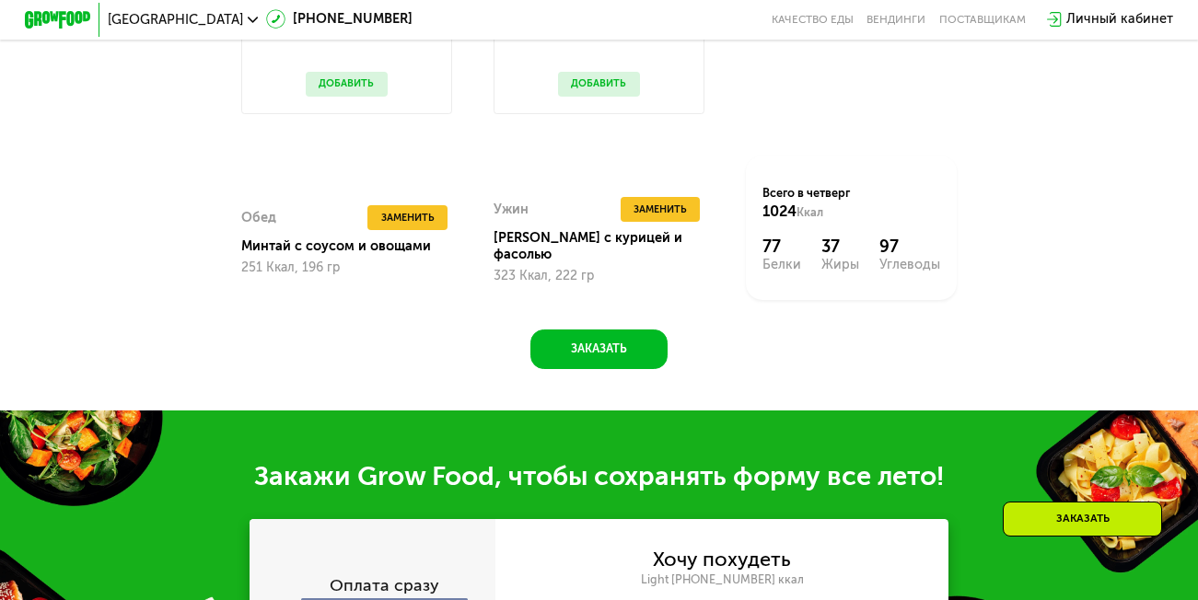
scroll to position [1289, 0]
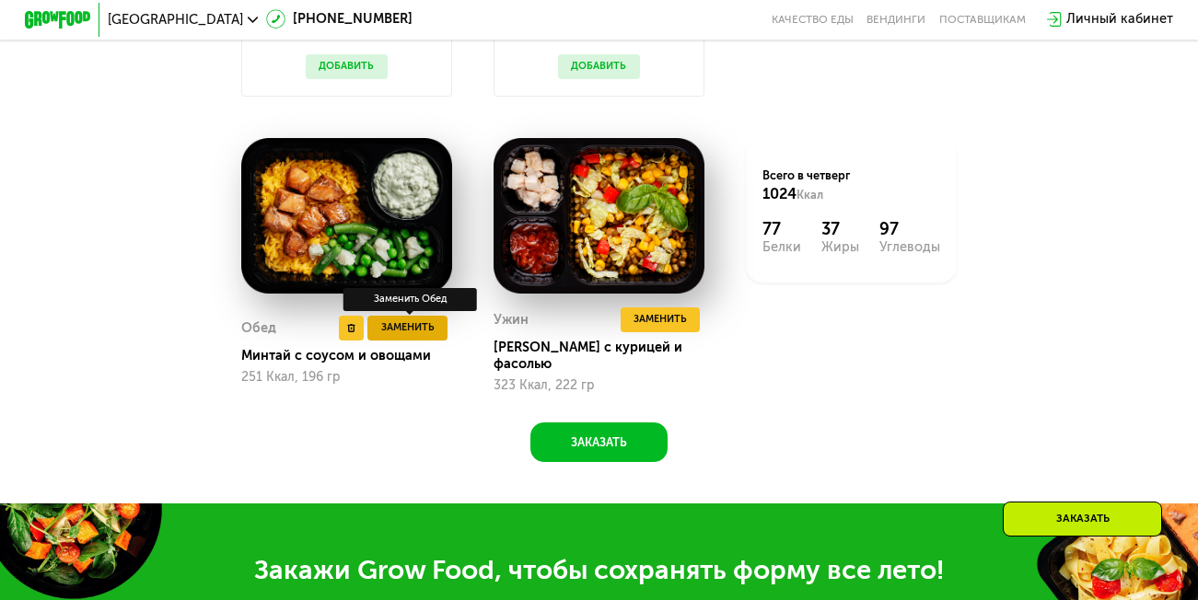
click at [396, 336] on span "Заменить" at bounding box center [407, 327] width 53 height 17
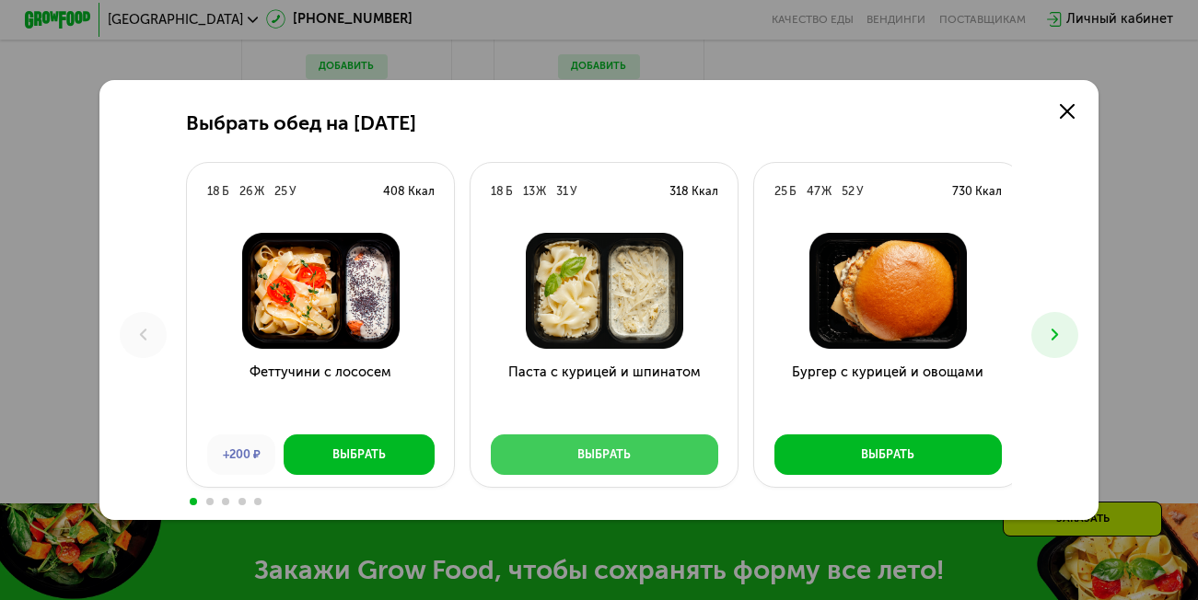
click at [597, 459] on div "Выбрать" at bounding box center [603, 455] width 53 height 17
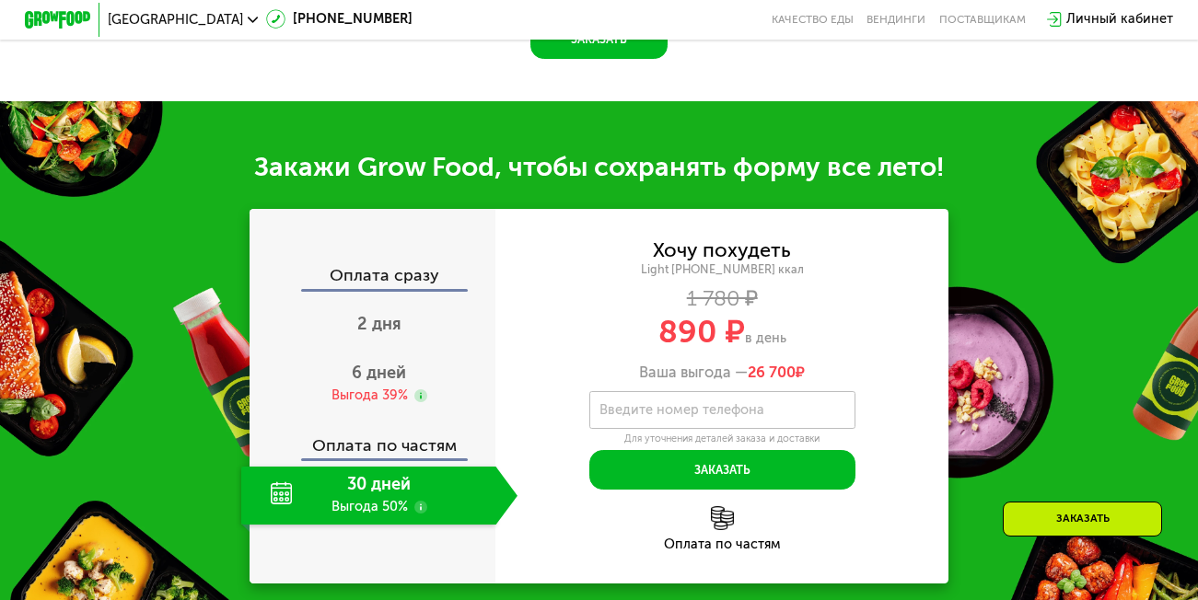
scroll to position [1792, 0]
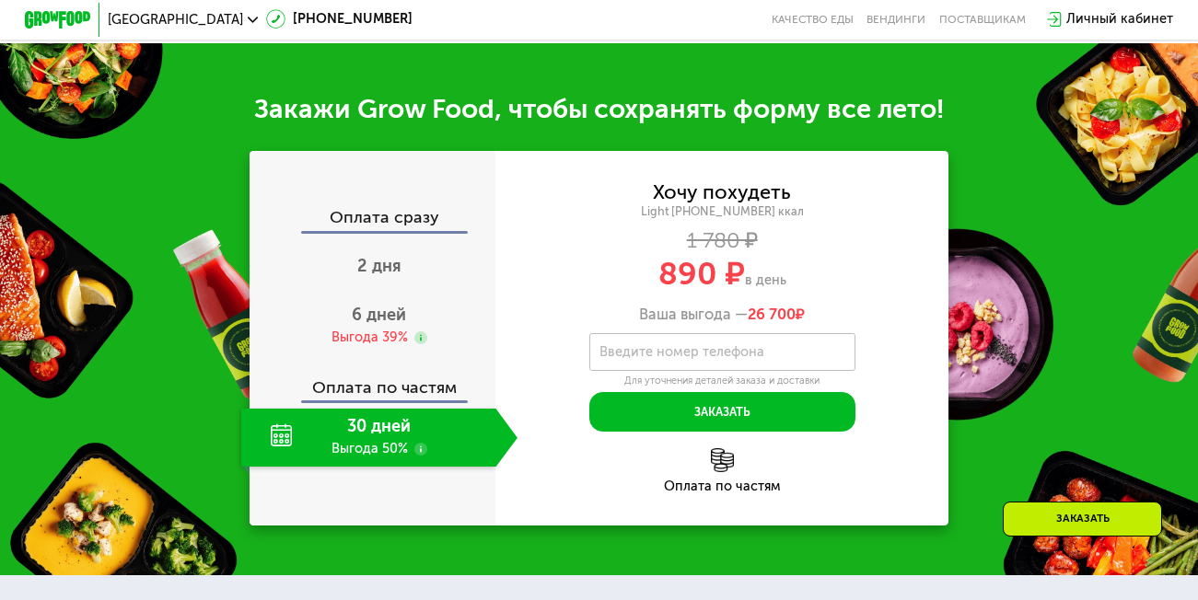
click at [693, 122] on div "Закажи Grow Food, чтобы сохранять форму все лето!" at bounding box center [599, 109] width 1198 height 33
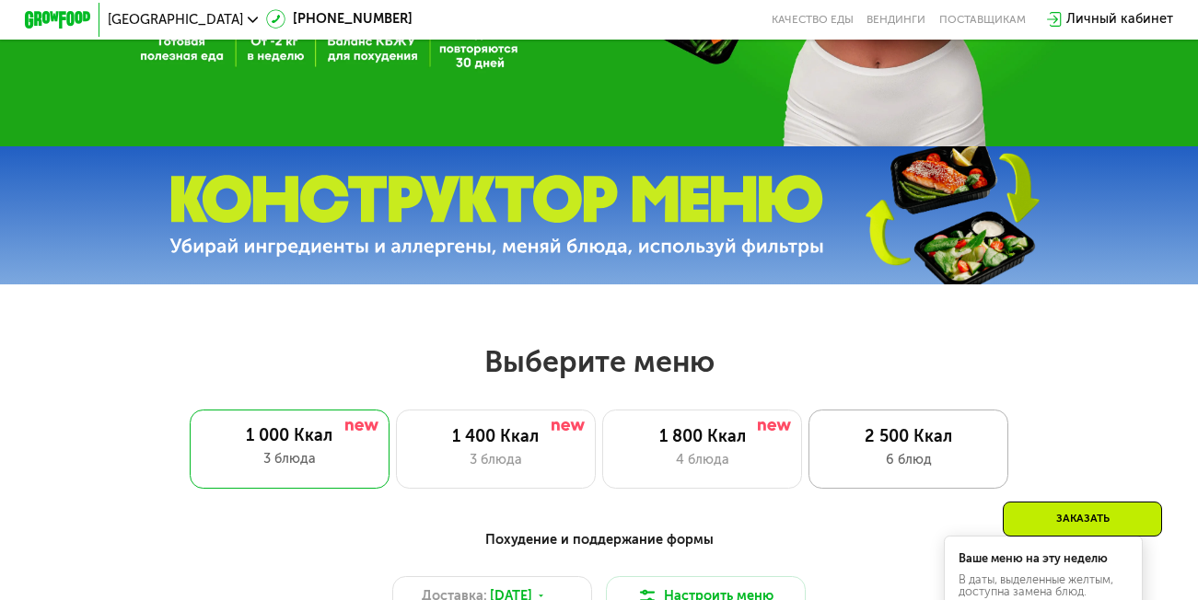
scroll to position [0, 0]
